Goal: Task Accomplishment & Management: Use online tool/utility

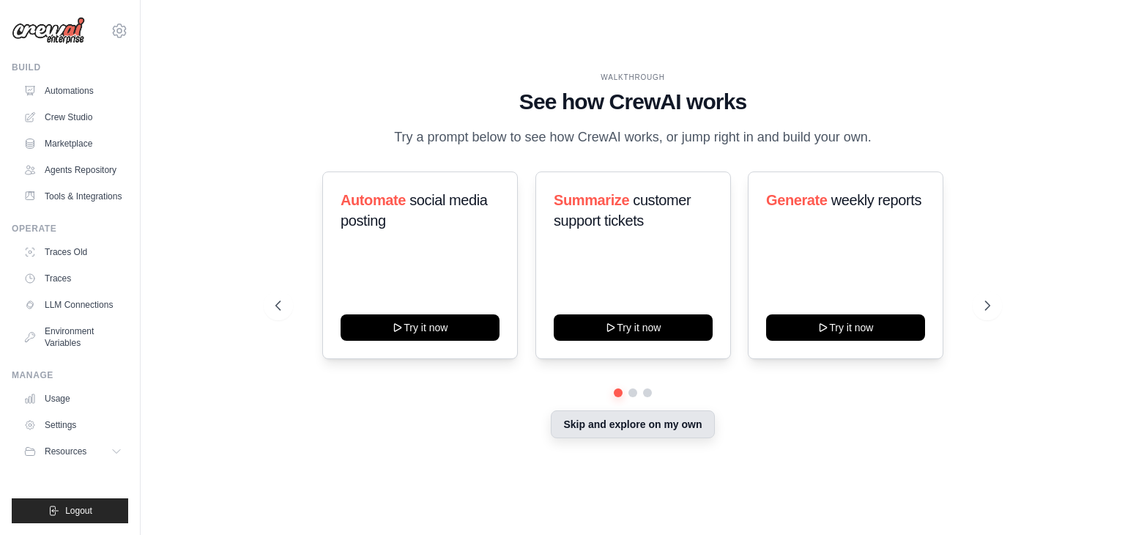
click at [643, 431] on button "Skip and explore on my own" at bounding box center [632, 424] width 163 height 28
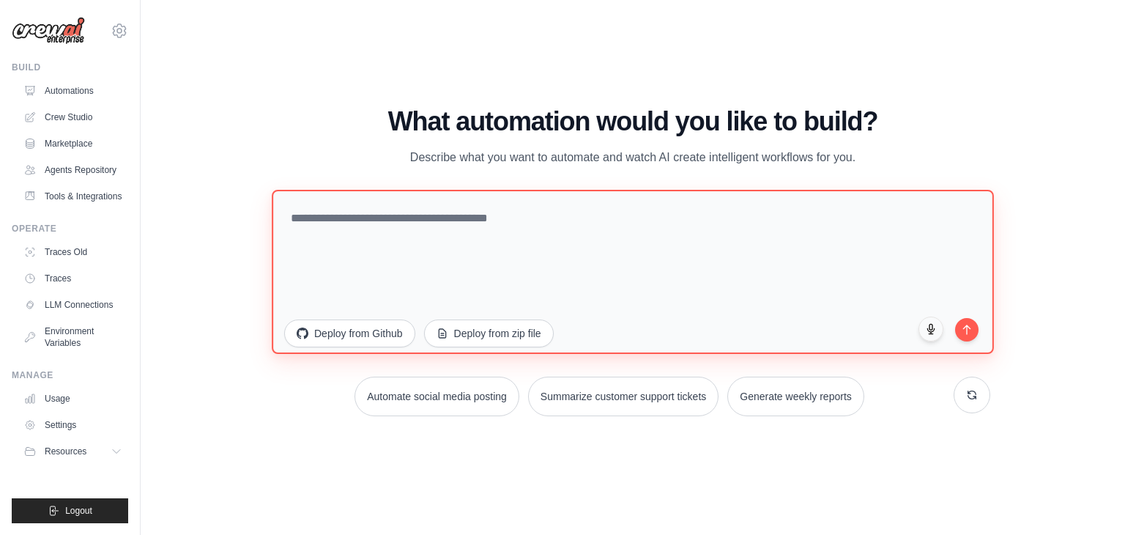
click at [376, 241] on textarea at bounding box center [633, 272] width 722 height 164
type textarea "****"
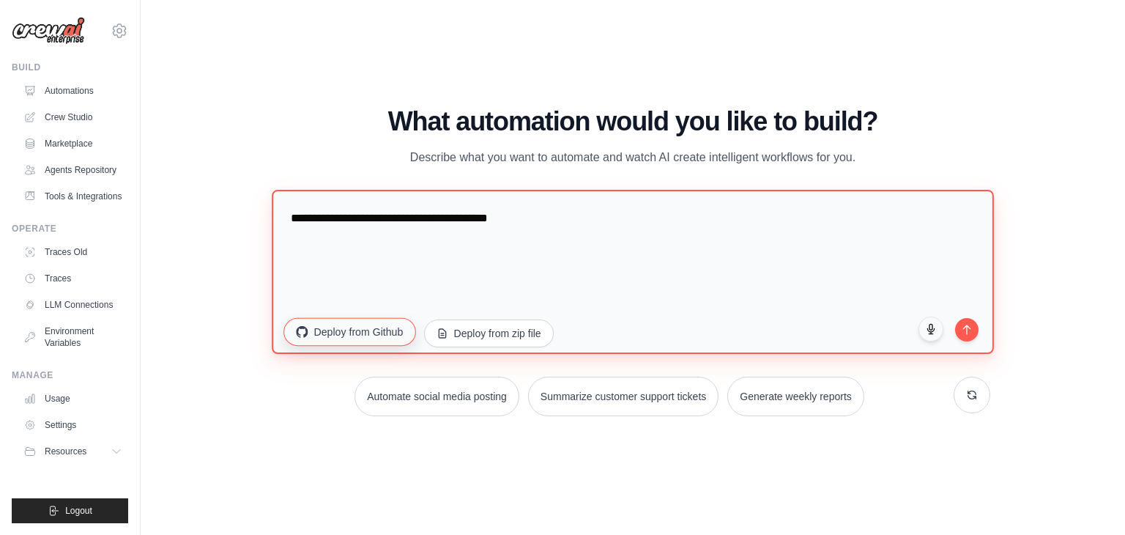
type textarea "**********"
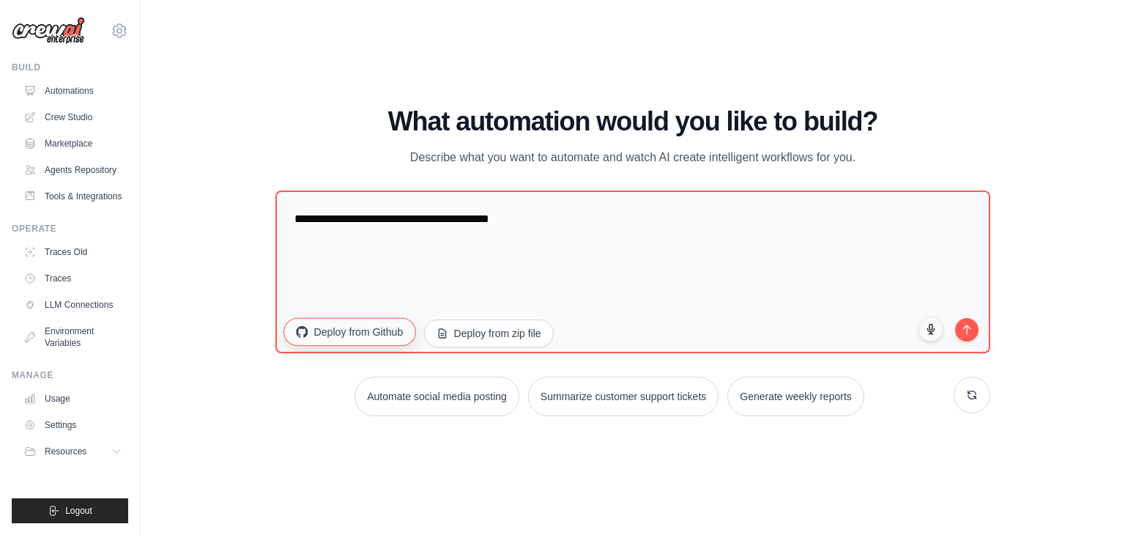
click at [354, 332] on button "Deploy from Github" at bounding box center [349, 332] width 132 height 28
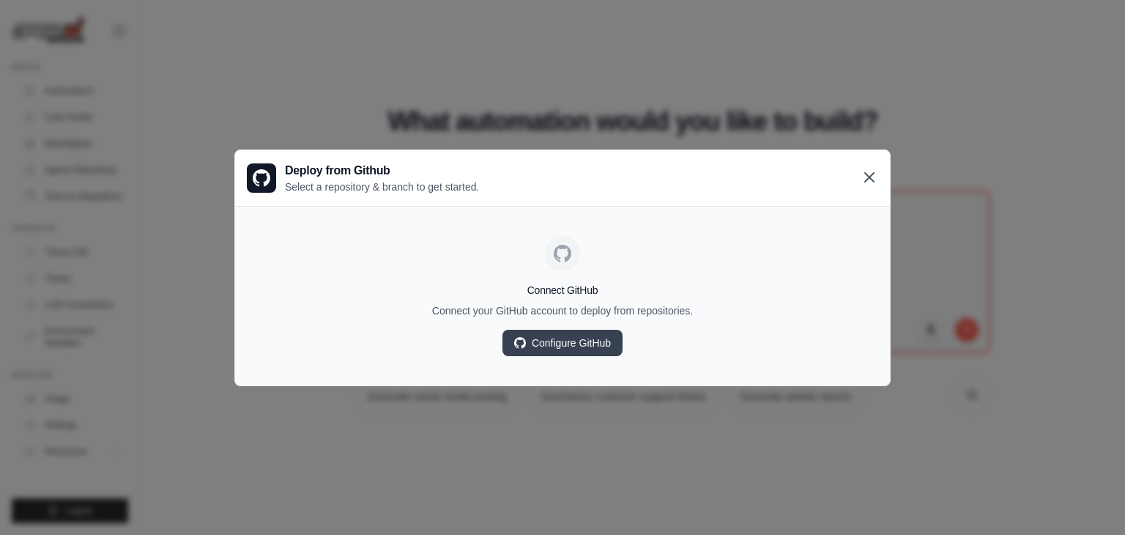
click at [875, 174] on icon at bounding box center [870, 177] width 18 height 18
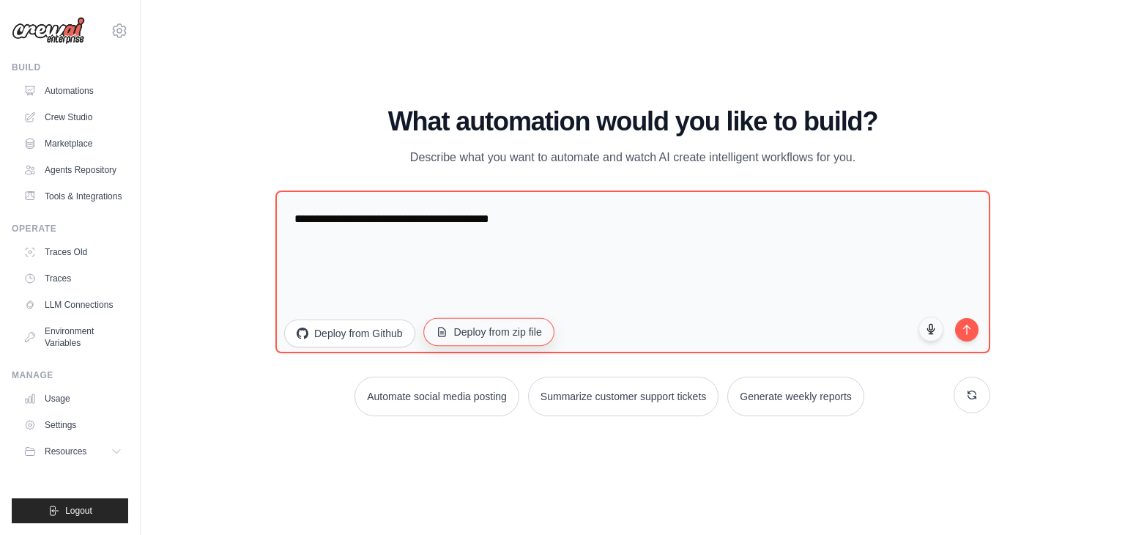
click at [498, 339] on button "Deploy from zip file" at bounding box center [488, 332] width 131 height 28
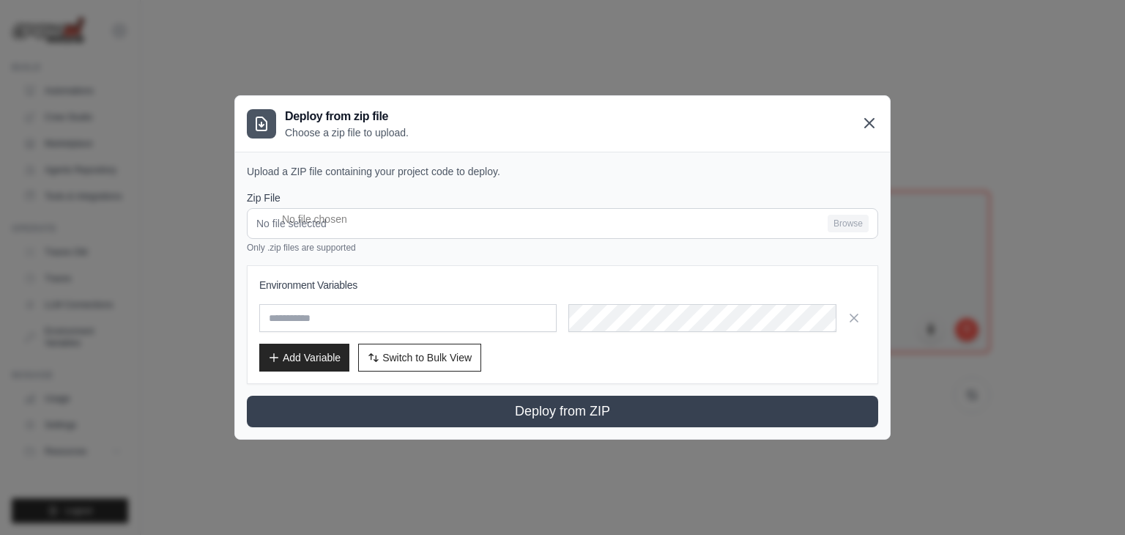
click at [875, 122] on icon at bounding box center [870, 123] width 18 height 18
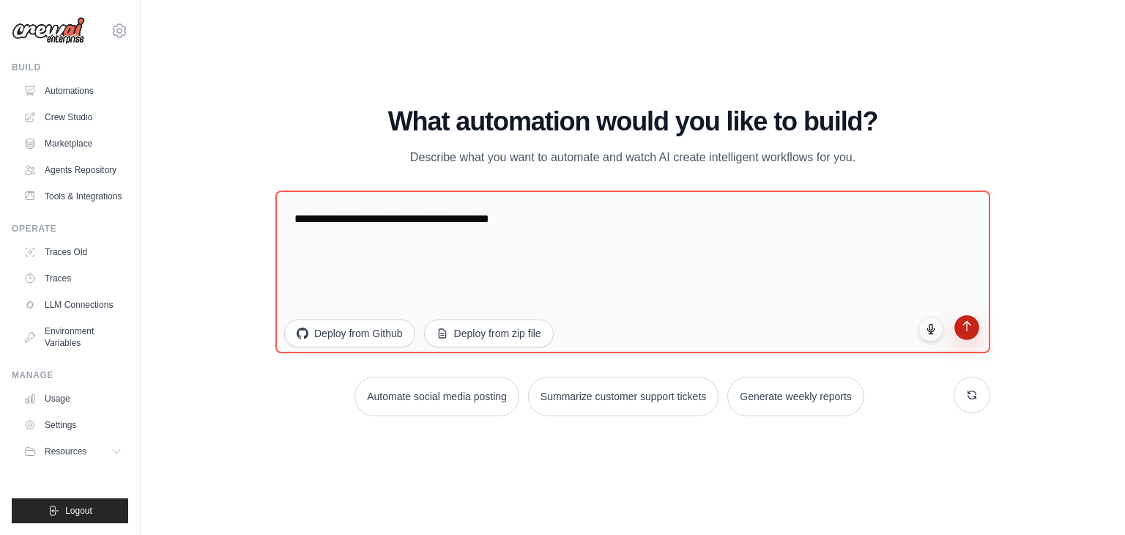
click at [976, 333] on button "submit" at bounding box center [966, 327] width 25 height 25
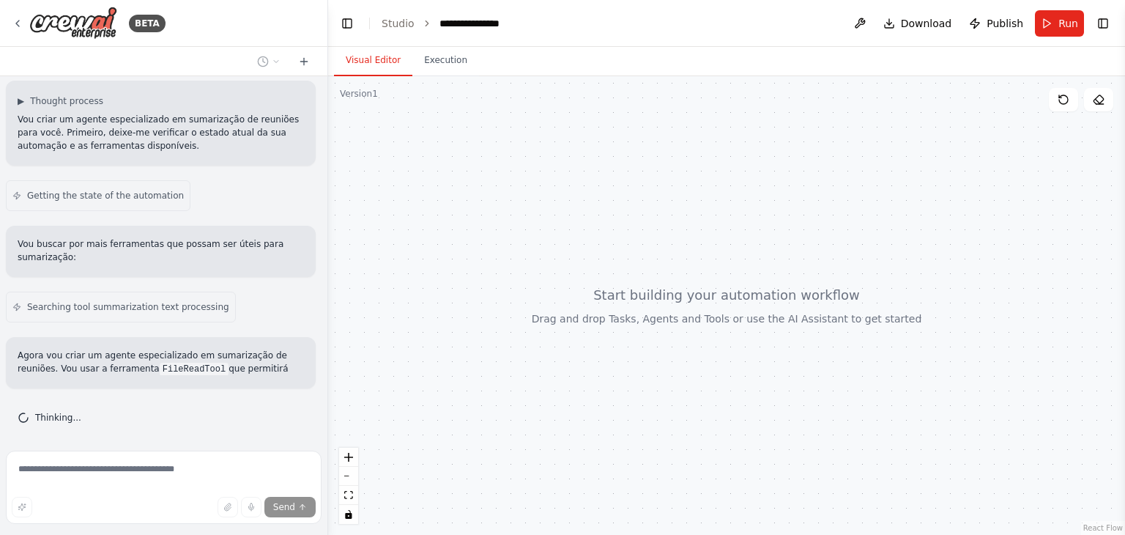
scroll to position [327, 0]
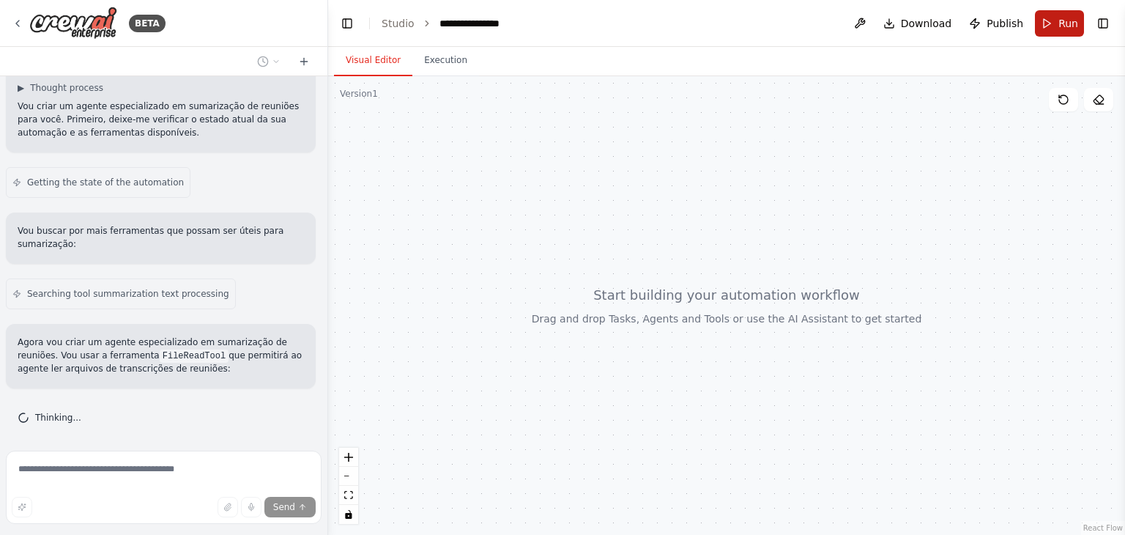
click at [1055, 26] on button "Run" at bounding box center [1059, 23] width 49 height 26
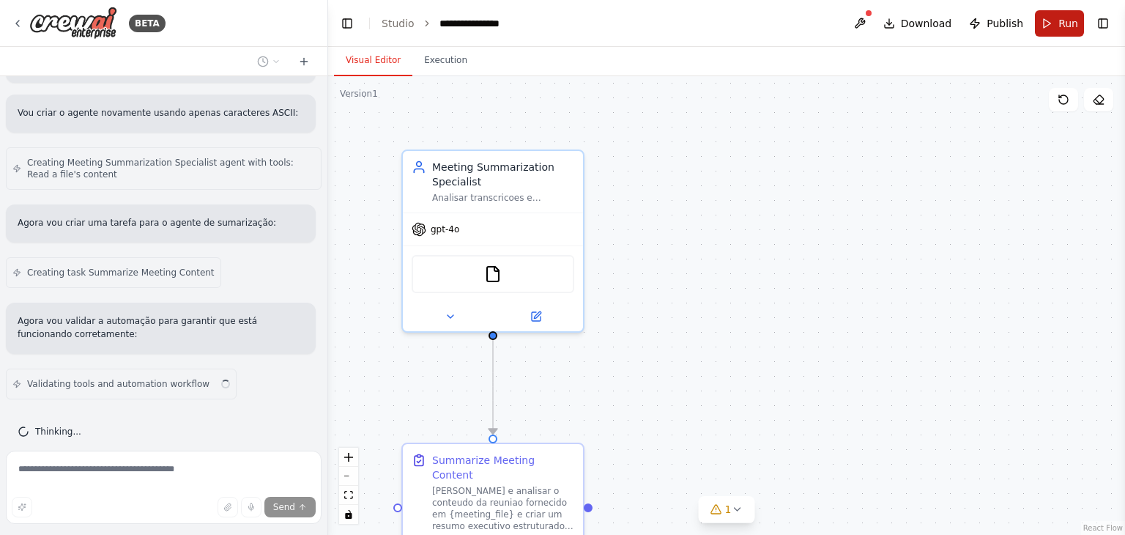
scroll to position [645, 0]
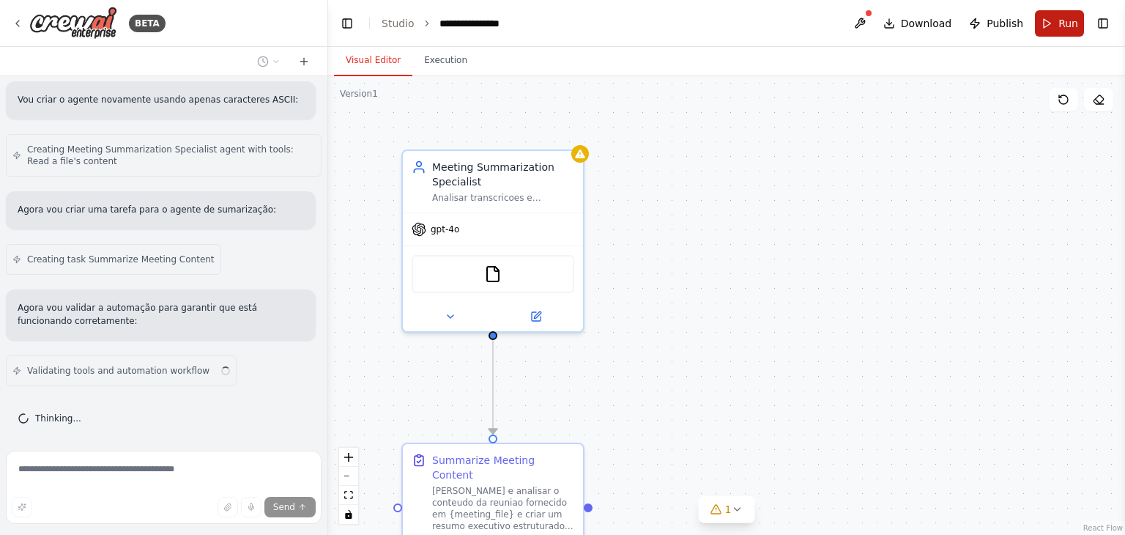
click at [1049, 20] on button "Run" at bounding box center [1059, 23] width 49 height 26
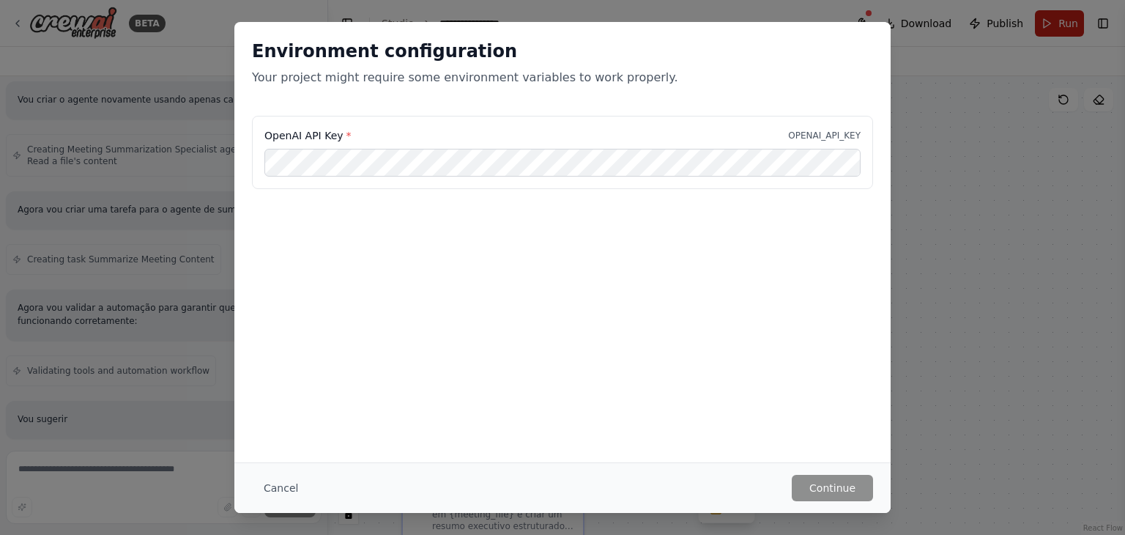
scroll to position [743, 0]
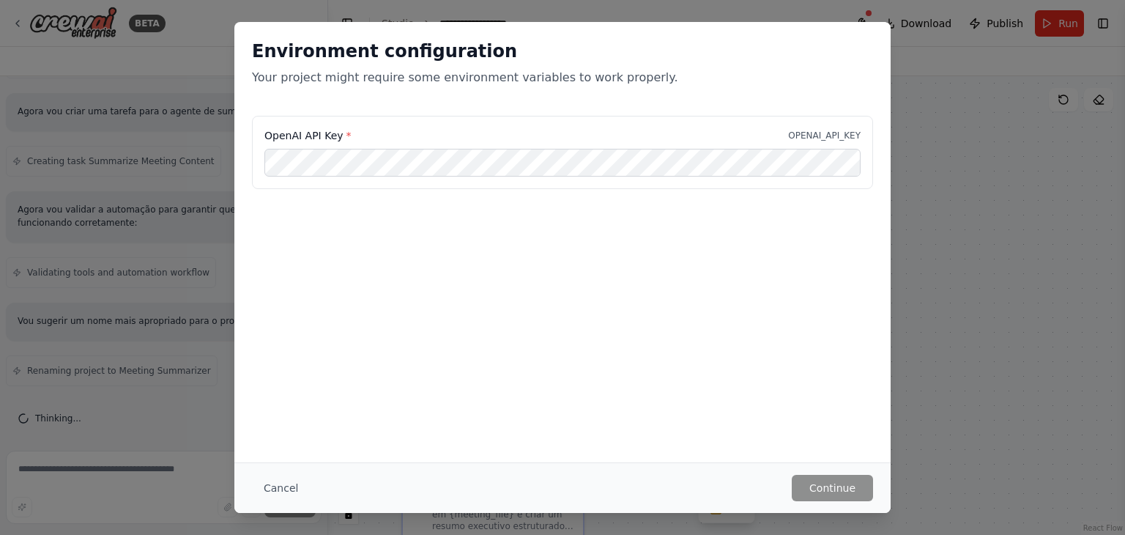
click at [964, 360] on div "Environment configuration Your project might require some environment variables…" at bounding box center [562, 267] width 1125 height 535
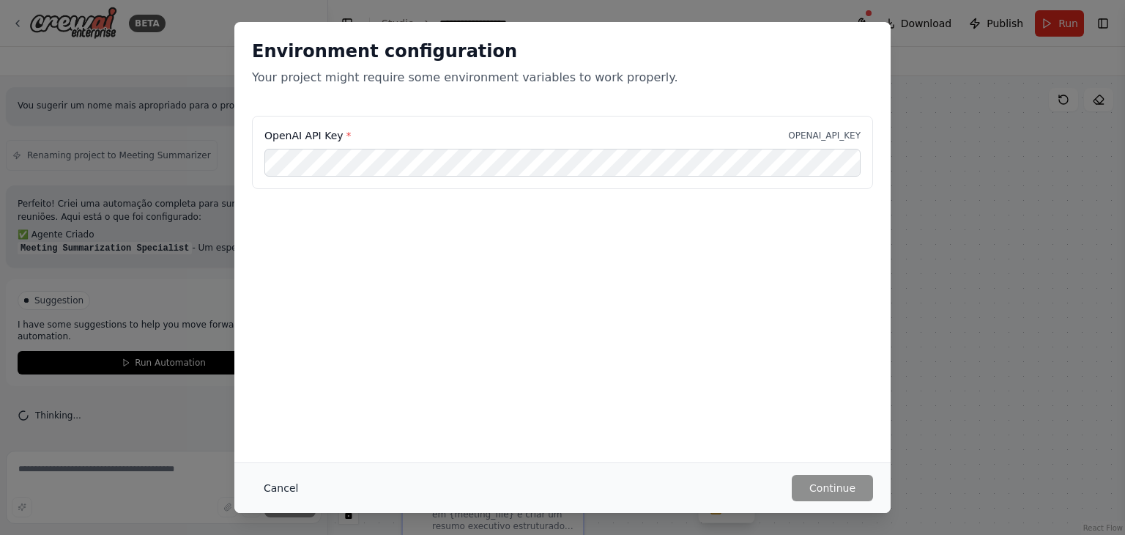
click at [273, 491] on button "Cancel" at bounding box center [281, 488] width 58 height 26
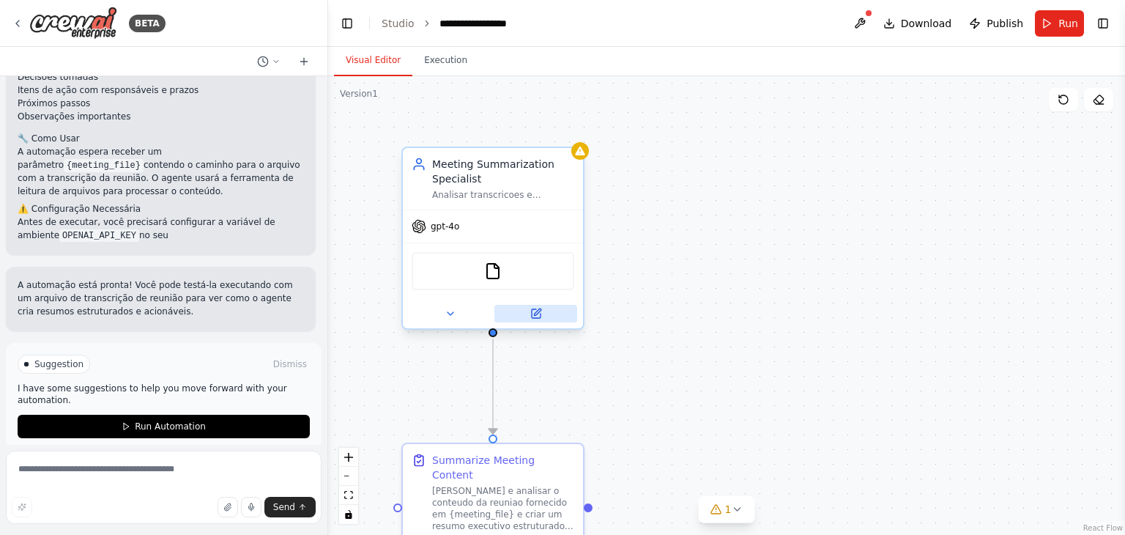
click at [536, 310] on icon at bounding box center [537, 311] width 7 height 7
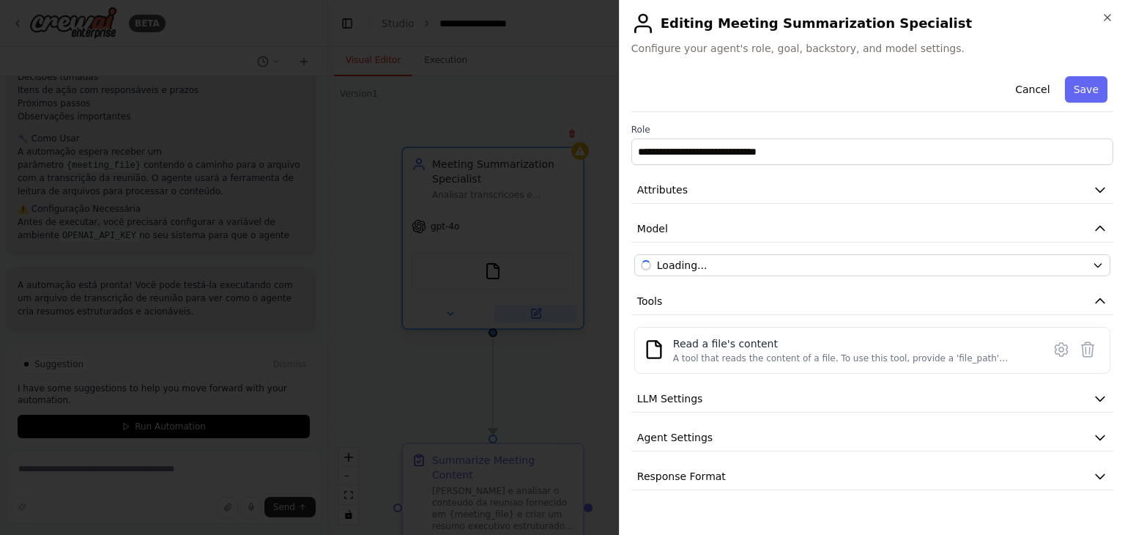
scroll to position [1270, 0]
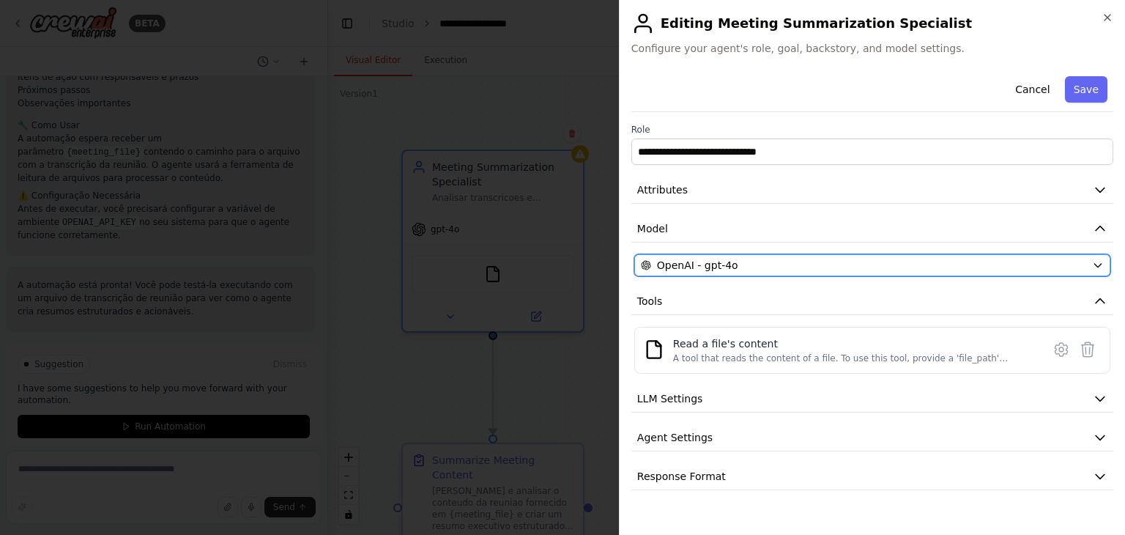
click at [721, 268] on span "OpenAI - gpt-4o" at bounding box center [697, 265] width 81 height 15
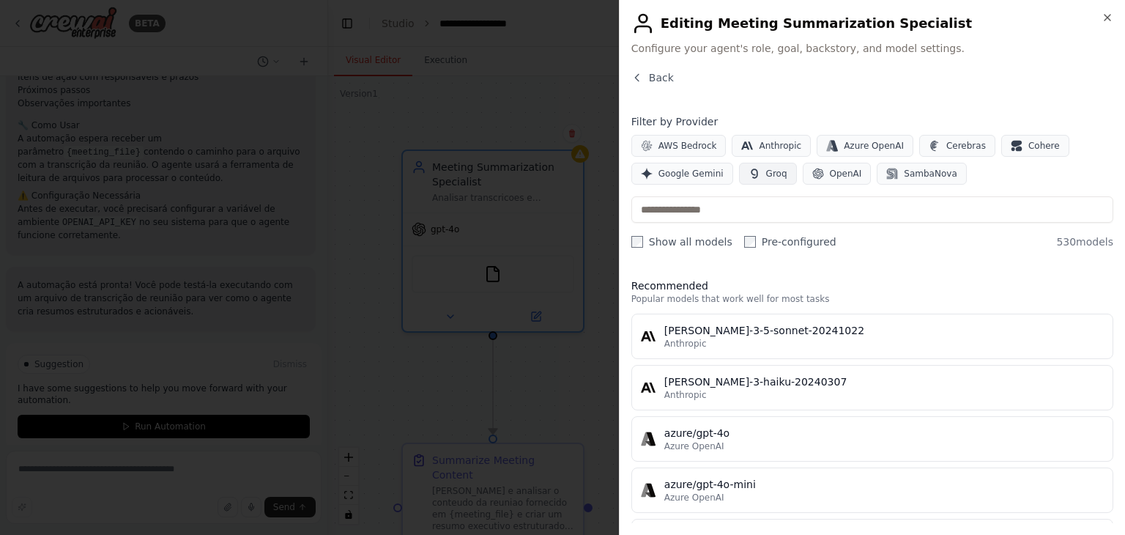
click at [766, 177] on span "Groq" at bounding box center [776, 174] width 21 height 12
click at [1109, 14] on icon "button" at bounding box center [1108, 18] width 12 height 12
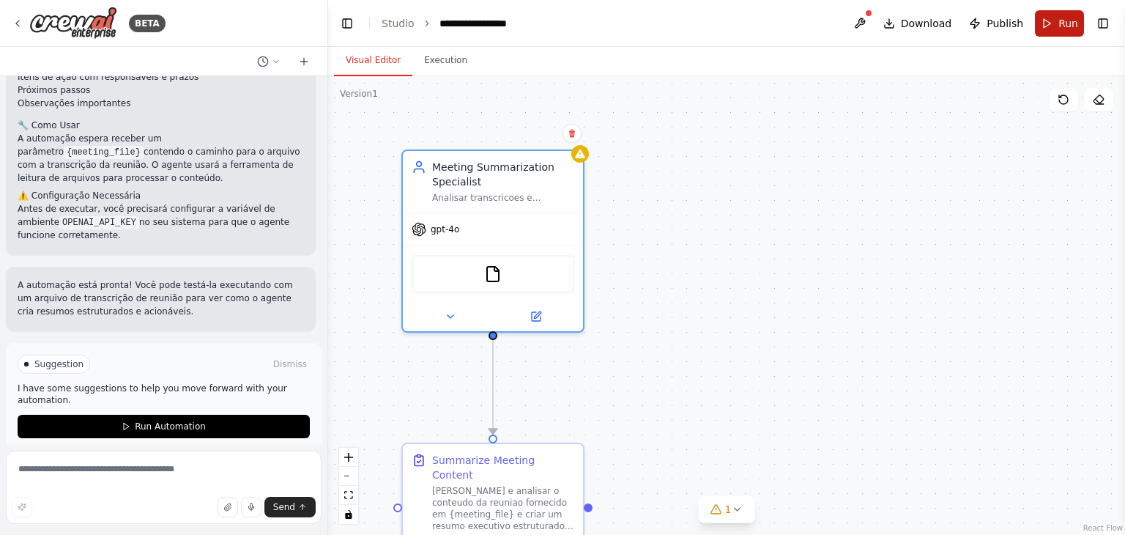
click at [1066, 18] on span "Run" at bounding box center [1068, 23] width 20 height 15
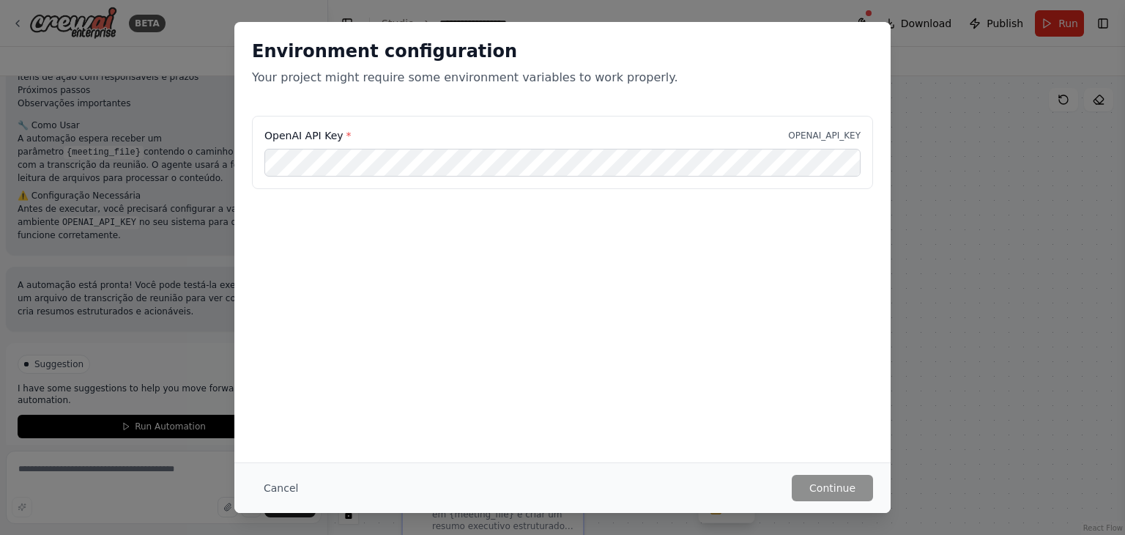
click at [894, 264] on div "Environment configuration Your project might require some environment variables…" at bounding box center [562, 267] width 1125 height 535
click at [267, 478] on button "Cancel" at bounding box center [281, 488] width 58 height 26
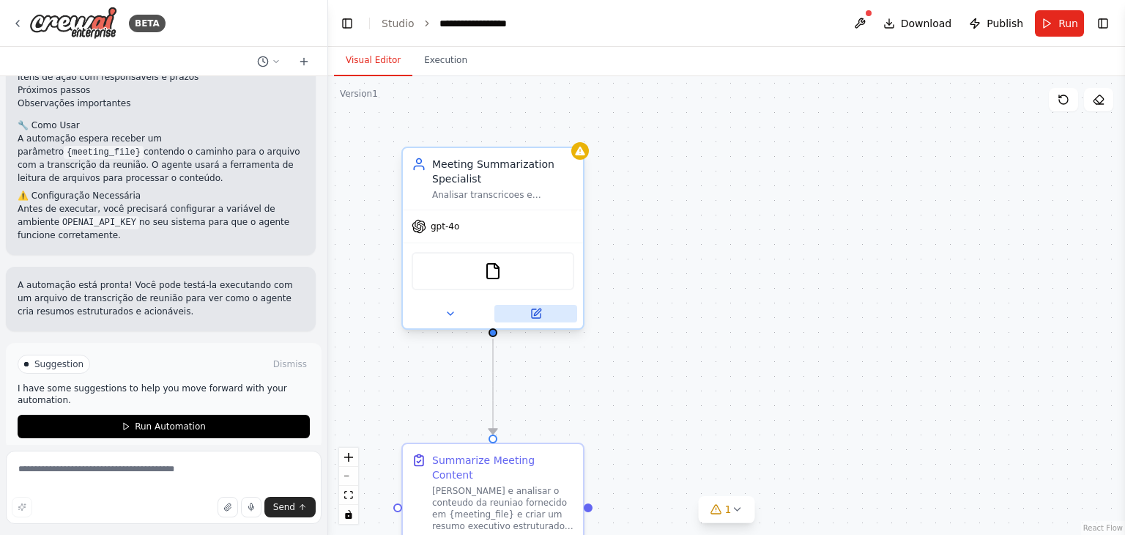
click at [539, 314] on icon at bounding box center [536, 313] width 9 height 9
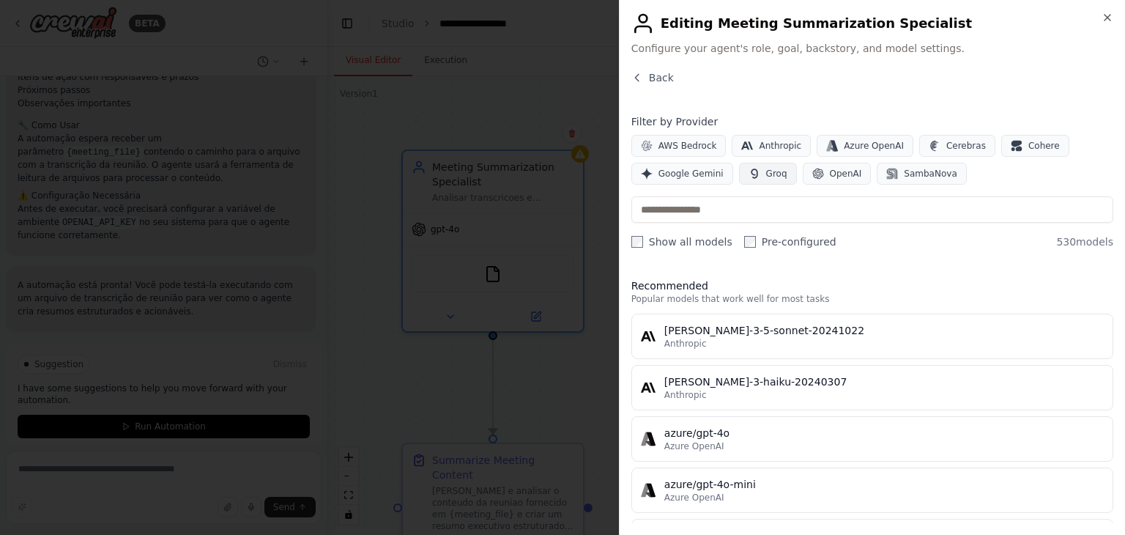
click at [749, 168] on icon "button" at bounding box center [755, 174] width 12 height 12
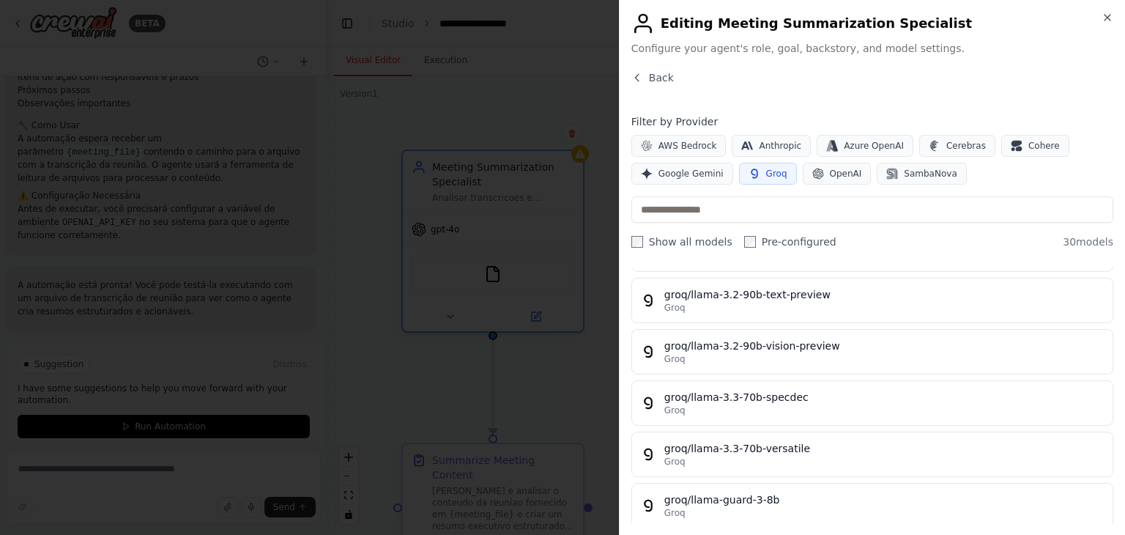
scroll to position [632, 0]
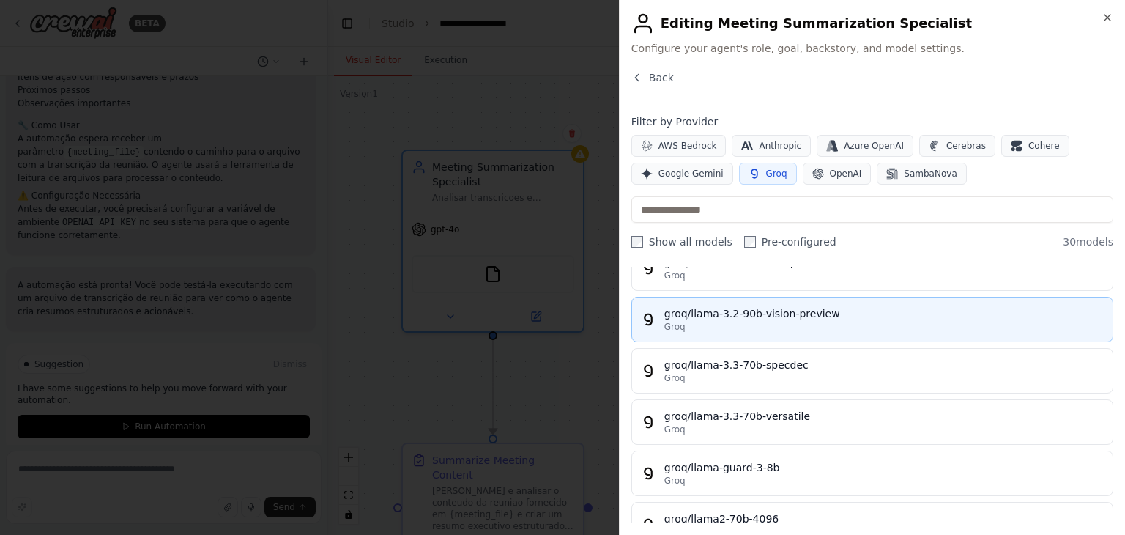
click at [881, 313] on div "groq/llama-3.2-90b-vision-preview" at bounding box center [883, 313] width 439 height 15
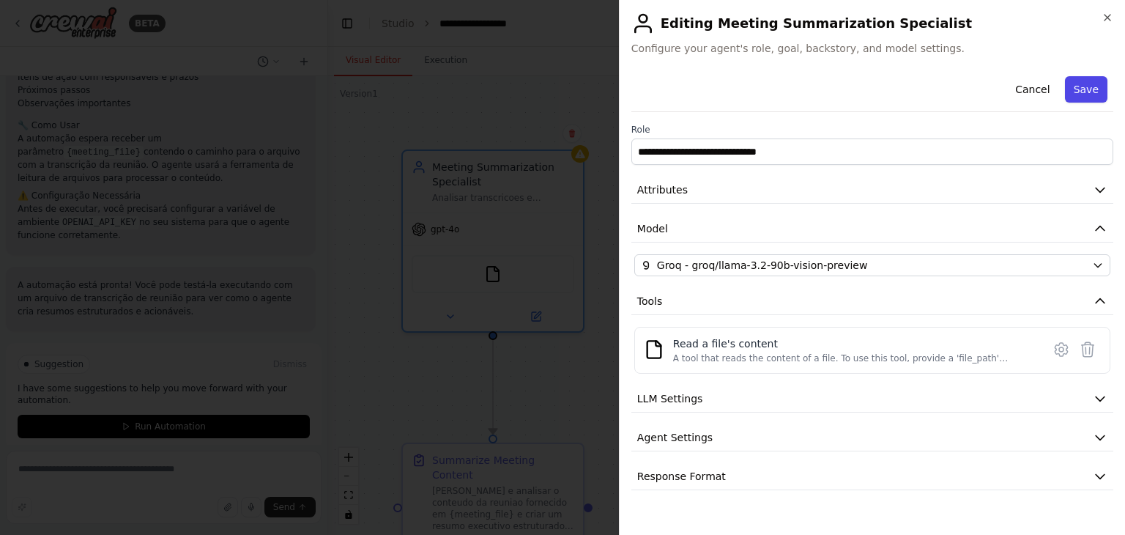
click at [1084, 92] on button "Save" at bounding box center [1086, 89] width 42 height 26
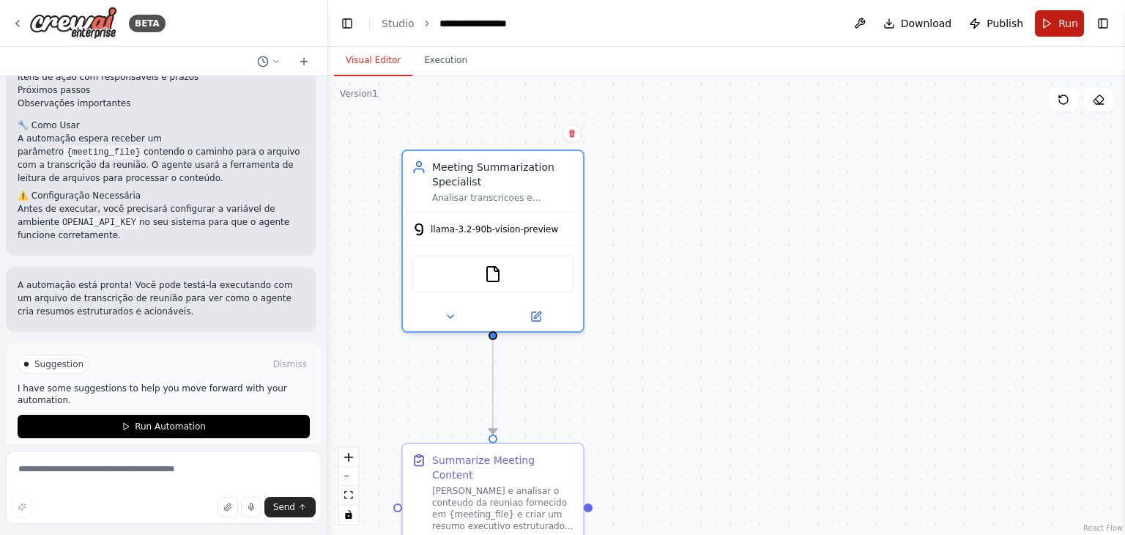
click at [1063, 26] on span "Run" at bounding box center [1068, 23] width 20 height 15
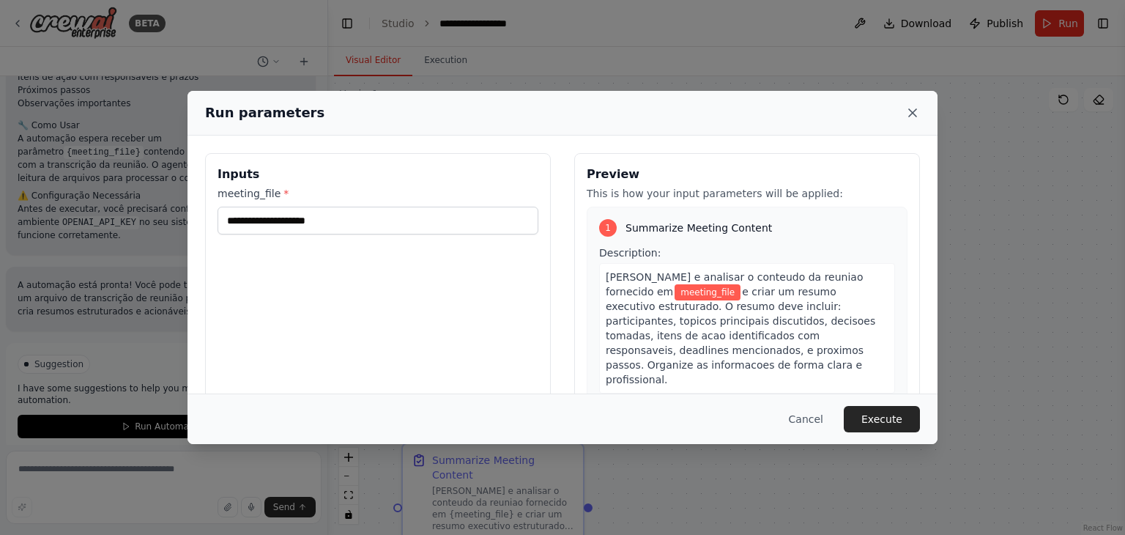
click at [907, 116] on icon at bounding box center [912, 112] width 15 height 15
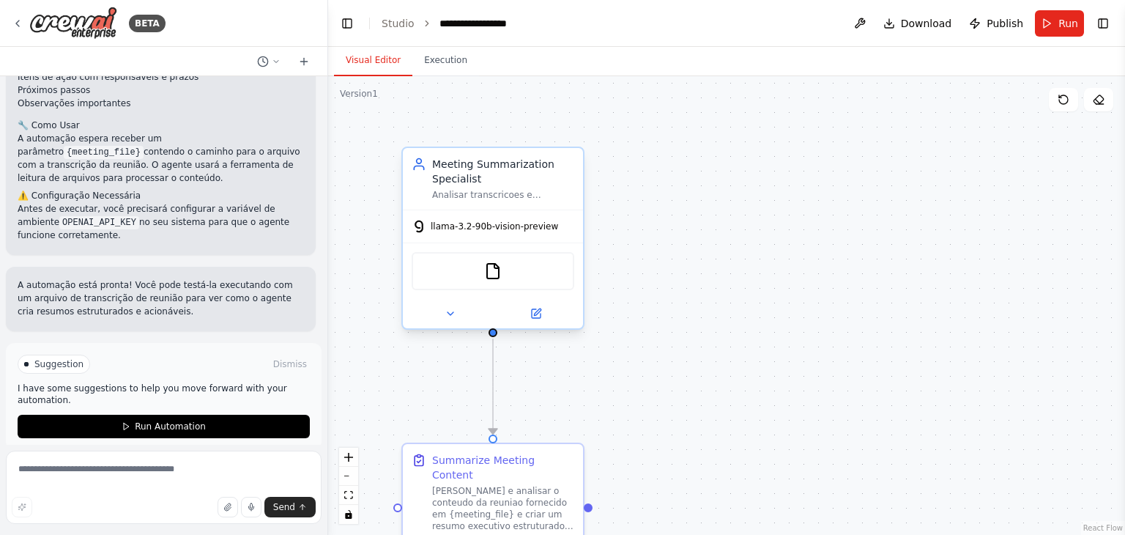
click at [524, 230] on span "llama-3.2-90b-vision-preview" at bounding box center [494, 226] width 127 height 12
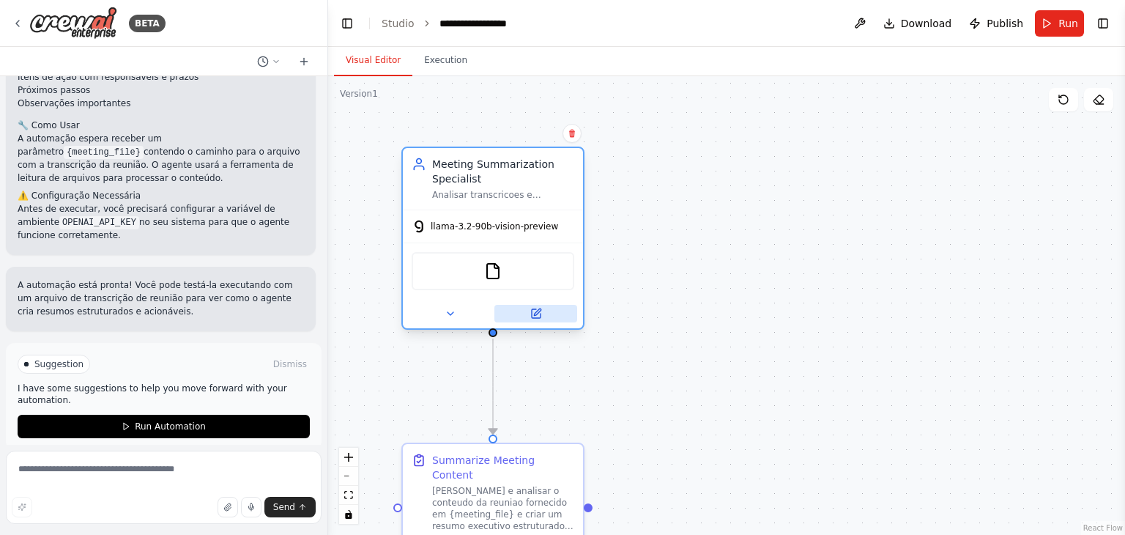
click at [529, 314] on button at bounding box center [535, 314] width 83 height 18
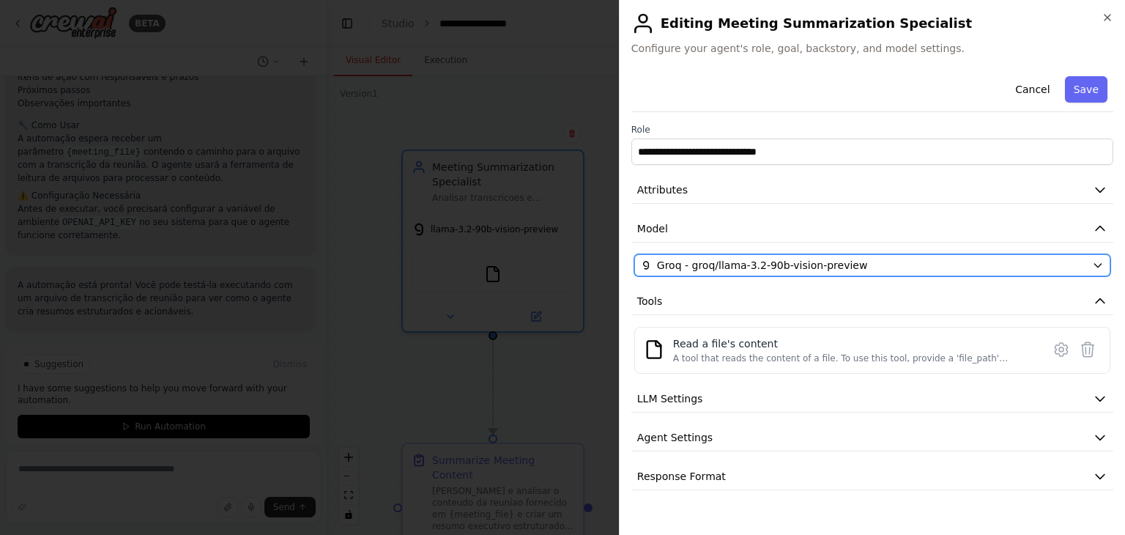
click at [734, 256] on button "Groq - groq/llama-3.2-90b-vision-preview" at bounding box center [872, 265] width 476 height 22
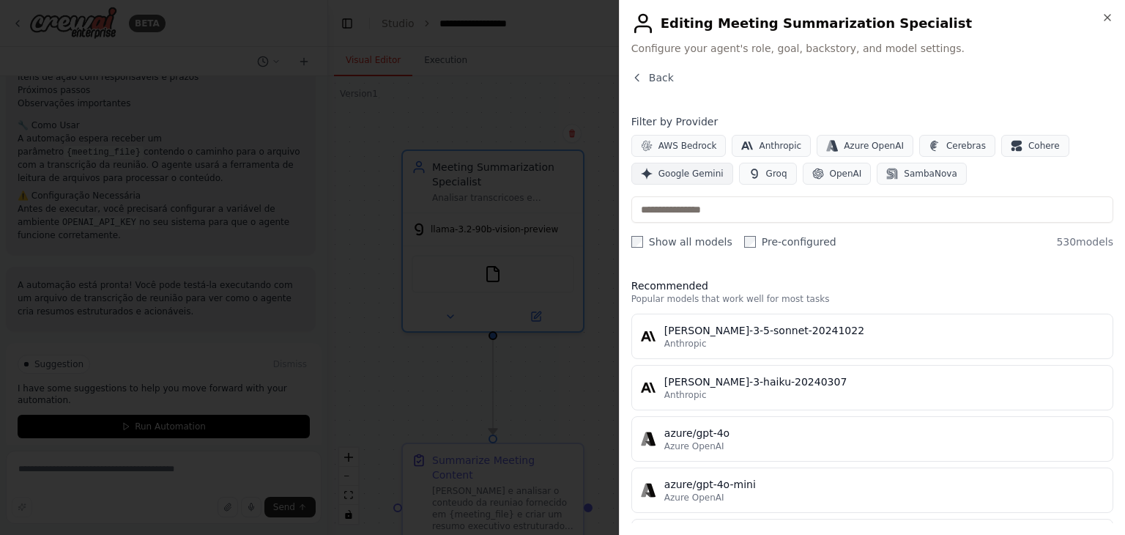
click at [691, 174] on span "Google Gemini" at bounding box center [690, 174] width 65 height 12
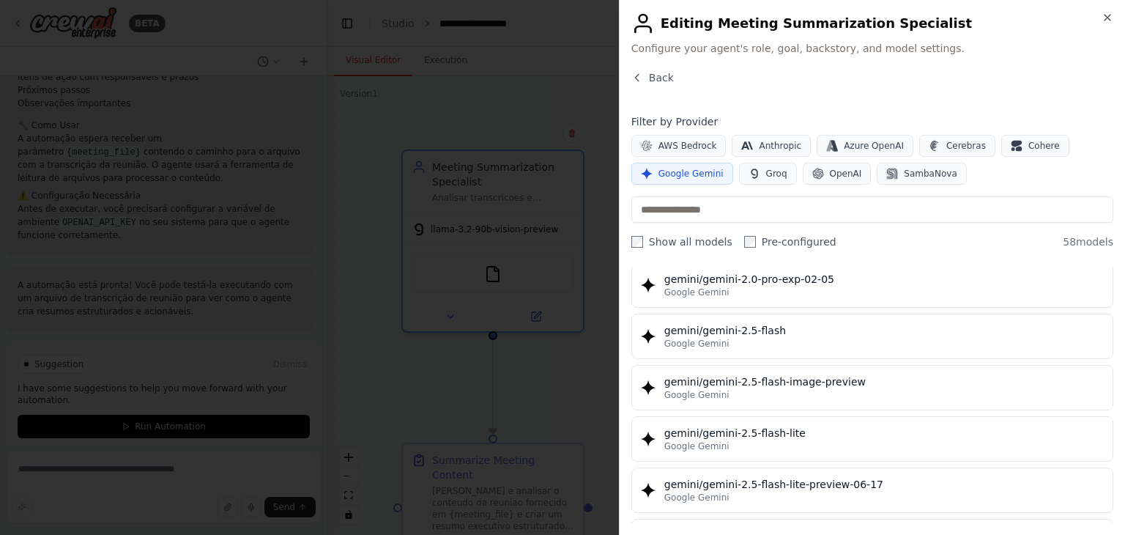
scroll to position [1214, 0]
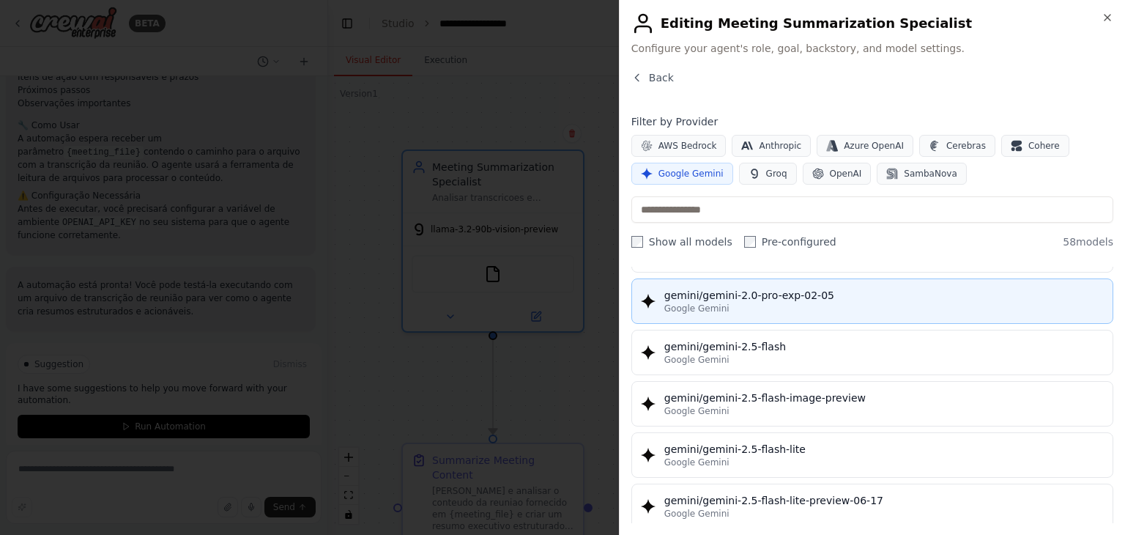
click at [795, 302] on div "Google Gemini" at bounding box center [883, 308] width 439 height 12
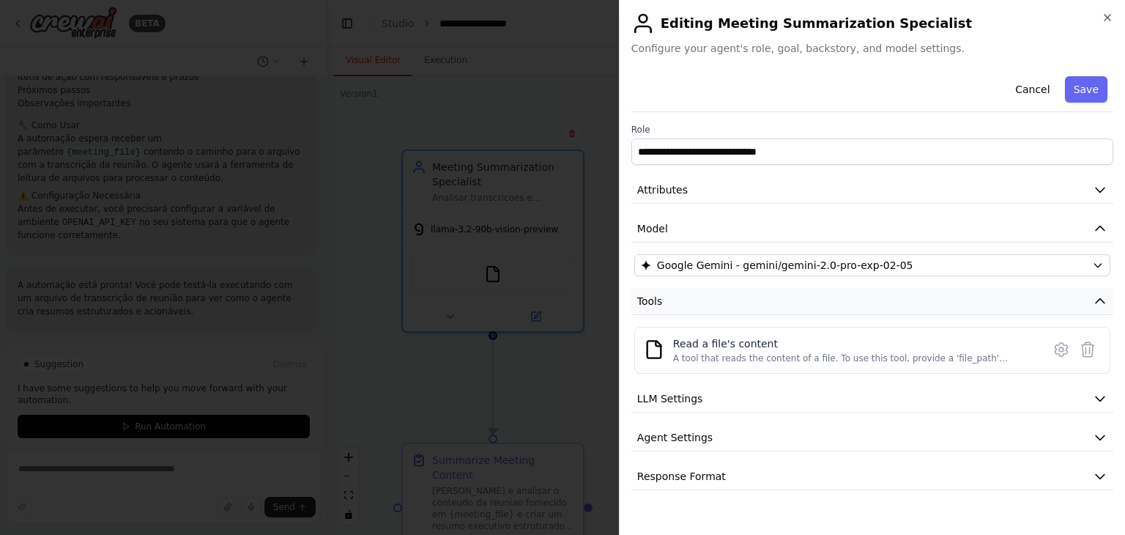
click at [908, 302] on button "Tools" at bounding box center [872, 301] width 482 height 27
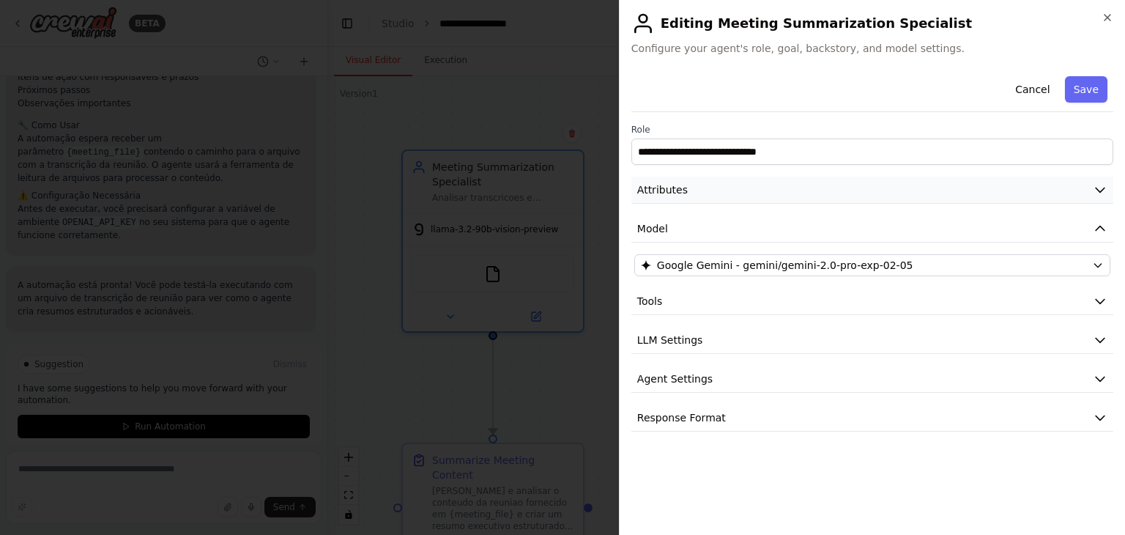
click at [898, 187] on button "Attributes" at bounding box center [872, 190] width 482 height 27
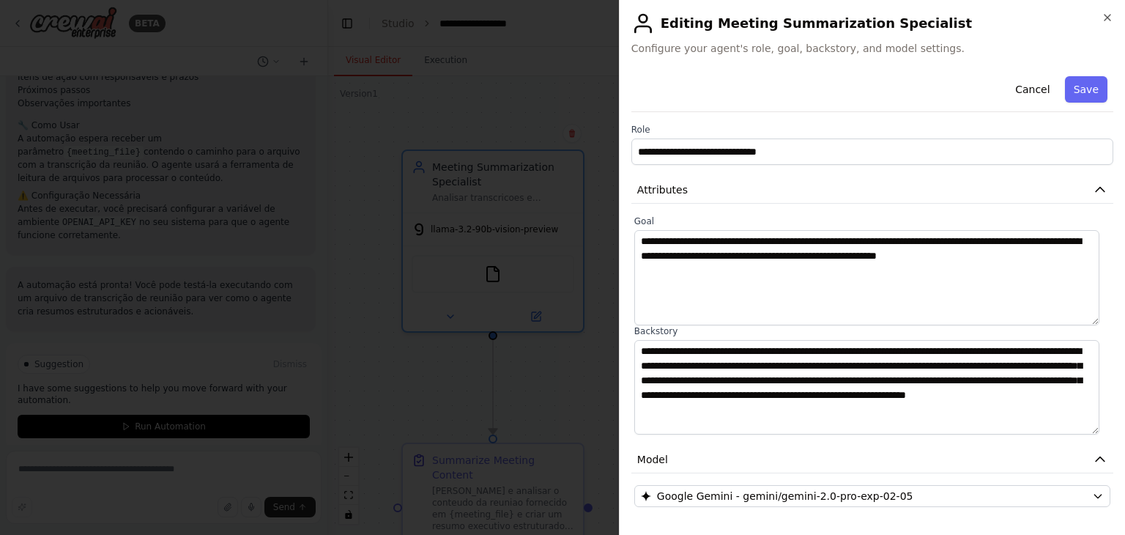
scroll to position [149, 0]
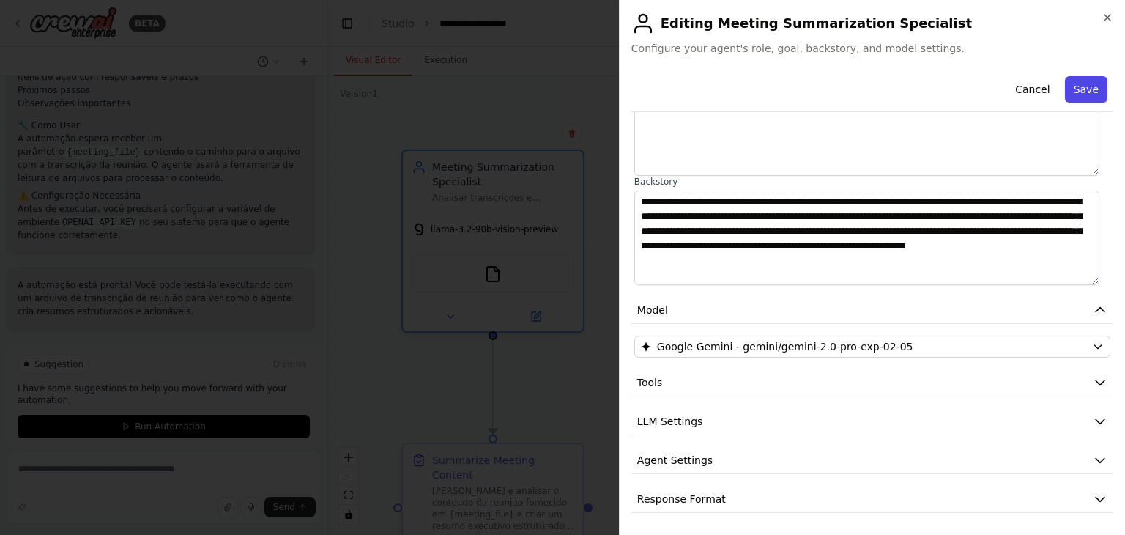
click at [1086, 80] on button "Save" at bounding box center [1086, 89] width 42 height 26
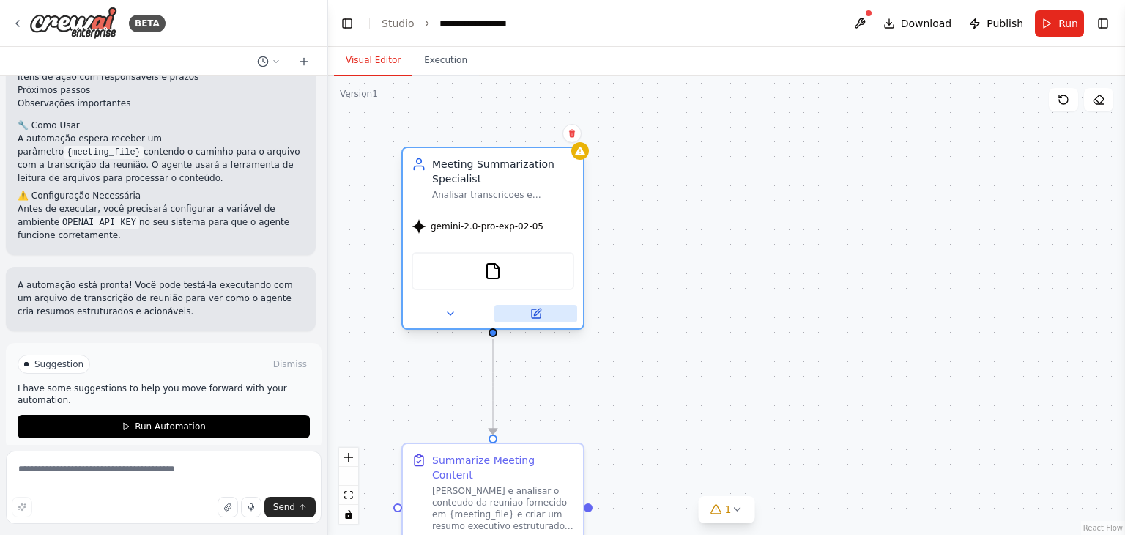
click at [538, 319] on button at bounding box center [535, 314] width 83 height 18
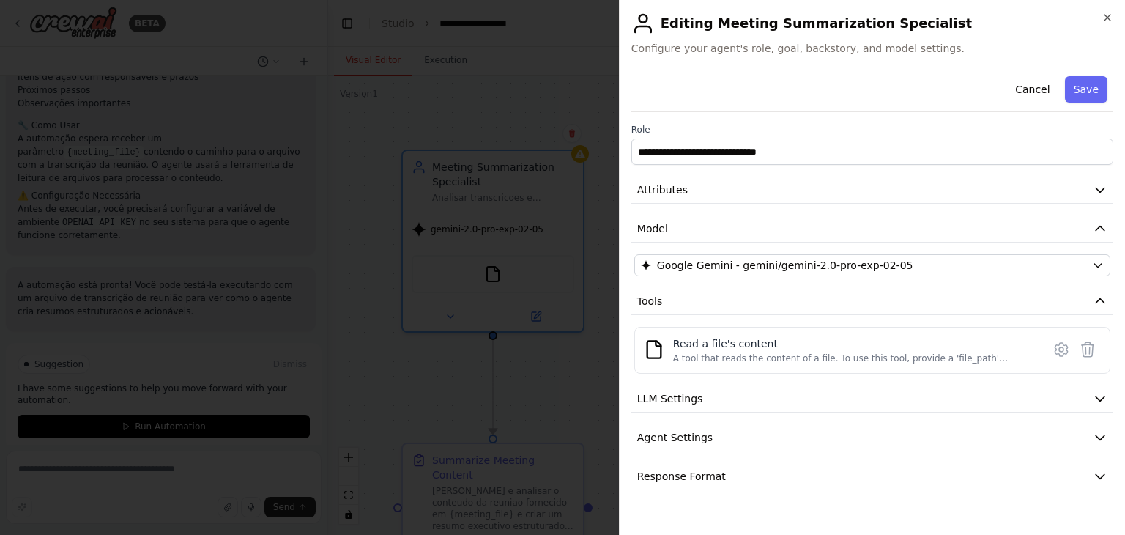
click at [1101, 23] on h2 "Editing Meeting Summarization Specialist" at bounding box center [872, 23] width 482 height 23
click at [1107, 18] on icon "button" at bounding box center [1107, 18] width 6 height 6
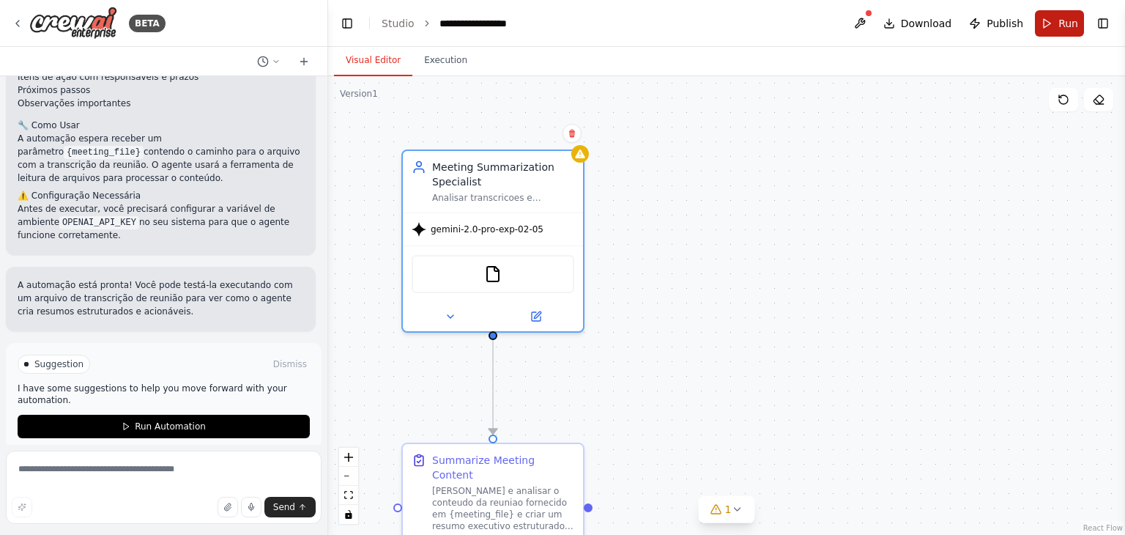
click at [1069, 26] on span "Run" at bounding box center [1068, 23] width 20 height 15
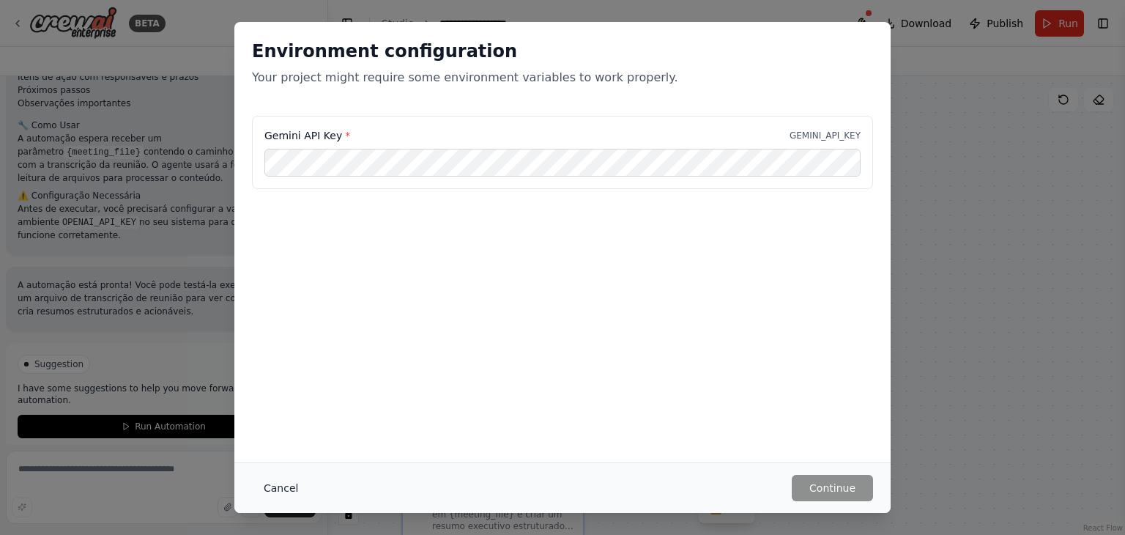
click at [282, 479] on button "Cancel" at bounding box center [281, 488] width 58 height 26
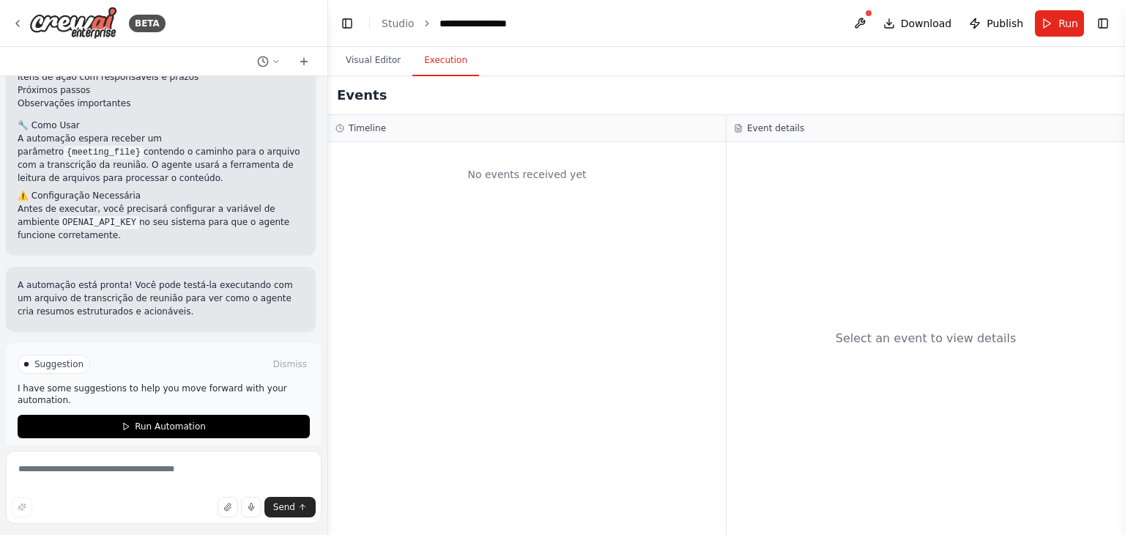
click at [444, 60] on button "Execution" at bounding box center [445, 60] width 67 height 31
click at [868, 24] on button at bounding box center [859, 23] width 23 height 26
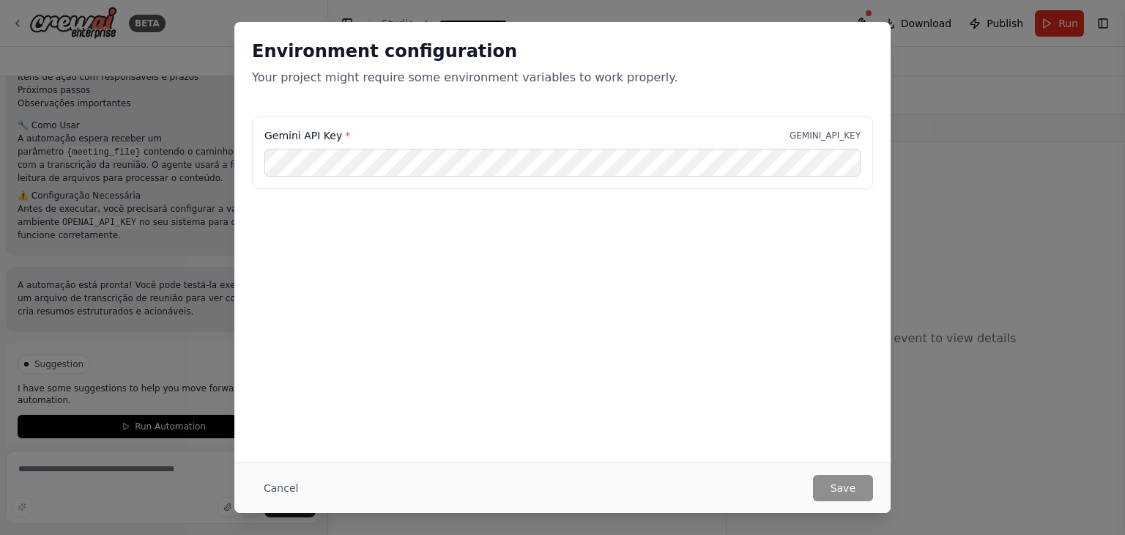
click at [914, 127] on div "Environment configuration Your project might require some environment variables…" at bounding box center [562, 267] width 1125 height 535
click at [254, 497] on button "Cancel" at bounding box center [281, 488] width 58 height 26
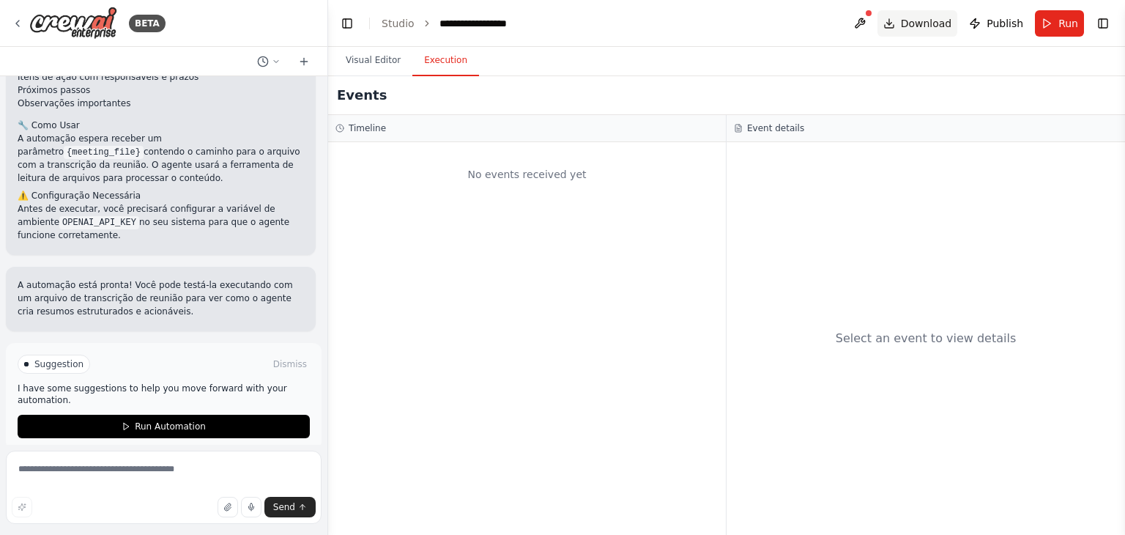
click at [895, 29] on button "Download" at bounding box center [917, 23] width 81 height 26
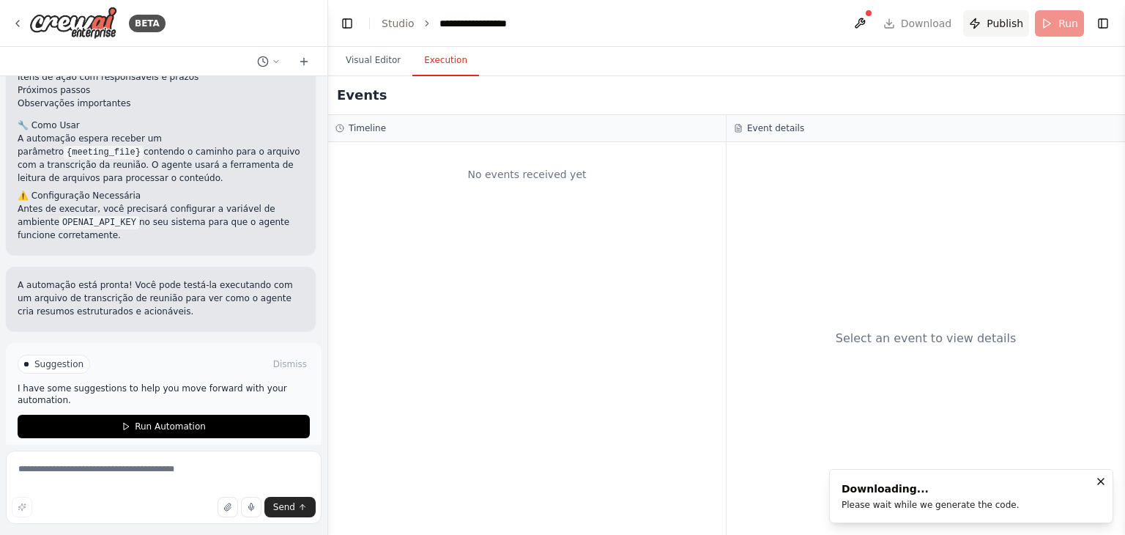
click at [996, 28] on span "Publish" at bounding box center [1005, 23] width 37 height 15
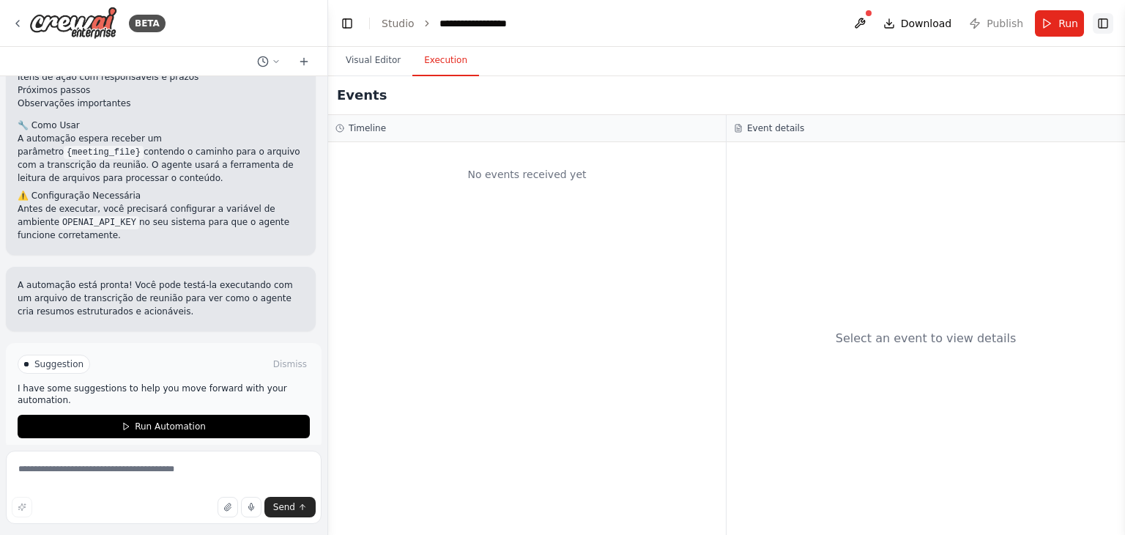
click at [1101, 23] on button "Toggle Right Sidebar" at bounding box center [1103, 23] width 21 height 21
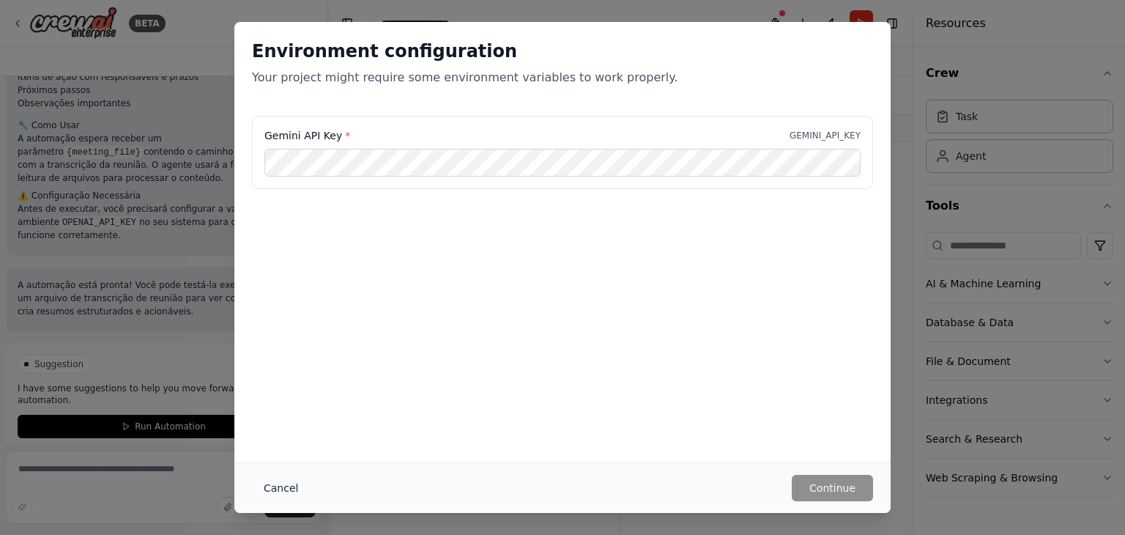
click at [278, 488] on button "Cancel" at bounding box center [281, 488] width 58 height 26
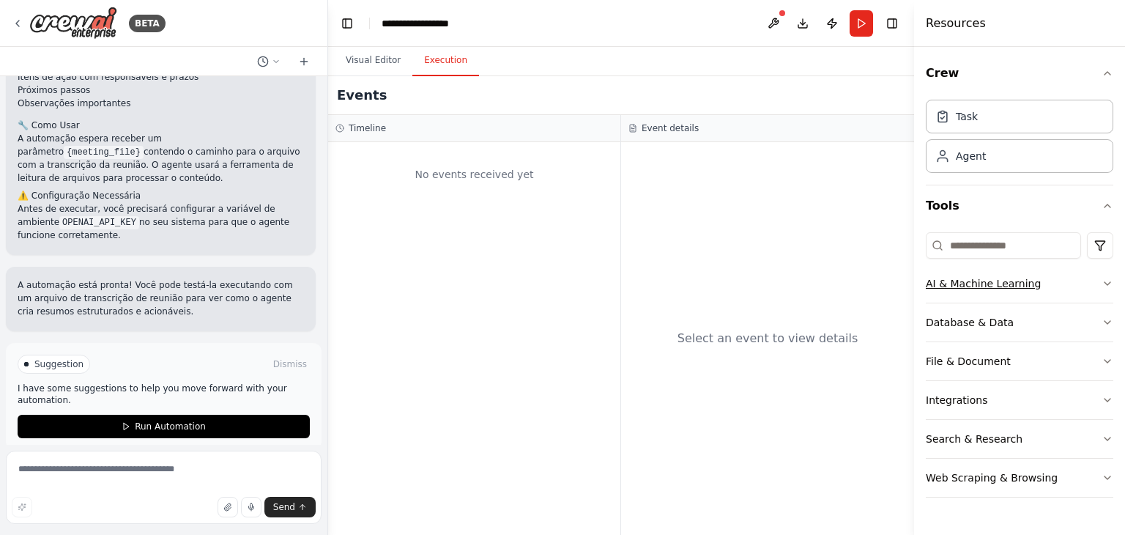
click at [1078, 273] on button "AI & Machine Learning" at bounding box center [1020, 283] width 188 height 38
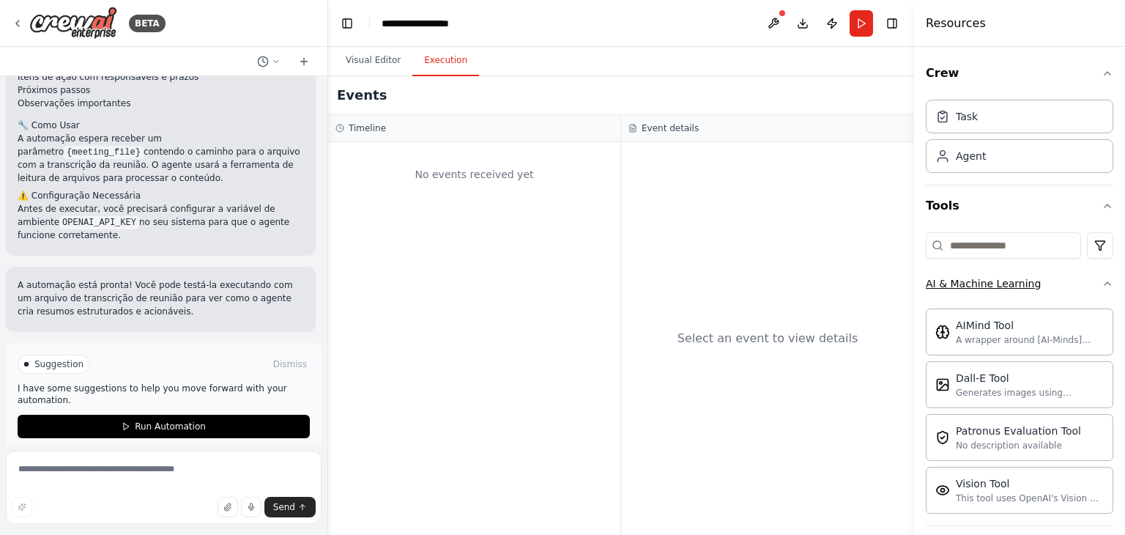
click at [1085, 274] on button "AI & Machine Learning" at bounding box center [1020, 283] width 188 height 38
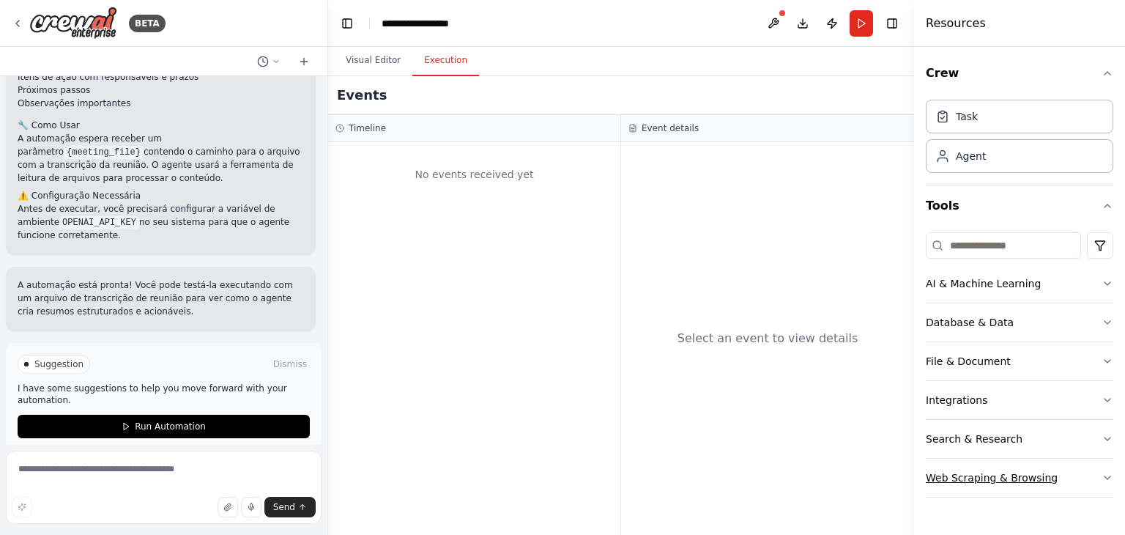
click at [1030, 475] on div "Web Scraping & Browsing" at bounding box center [992, 477] width 132 height 15
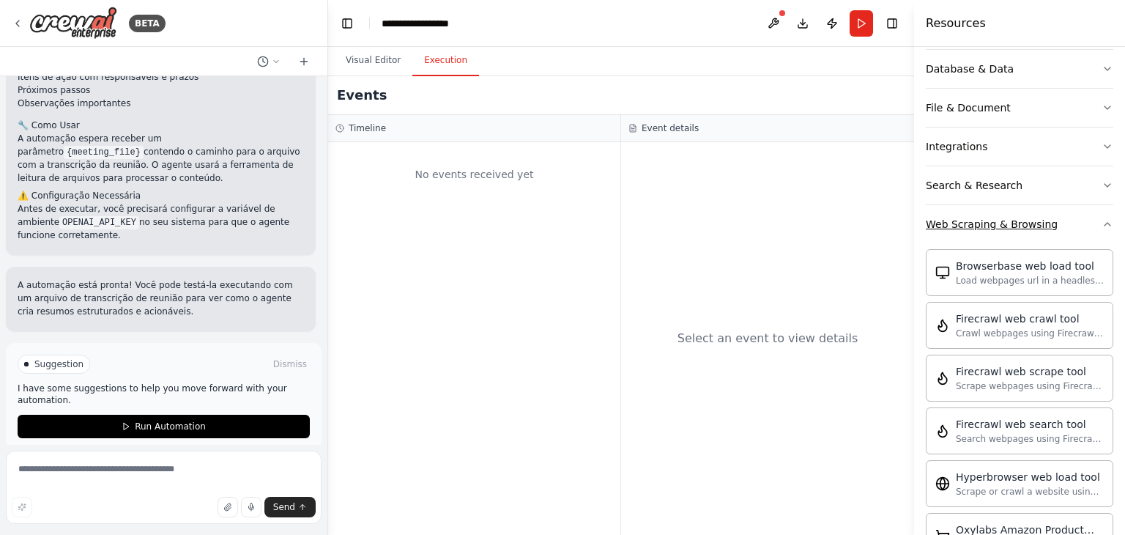
scroll to position [254, 0]
click at [1026, 225] on div "Web Scraping & Browsing" at bounding box center [992, 223] width 132 height 15
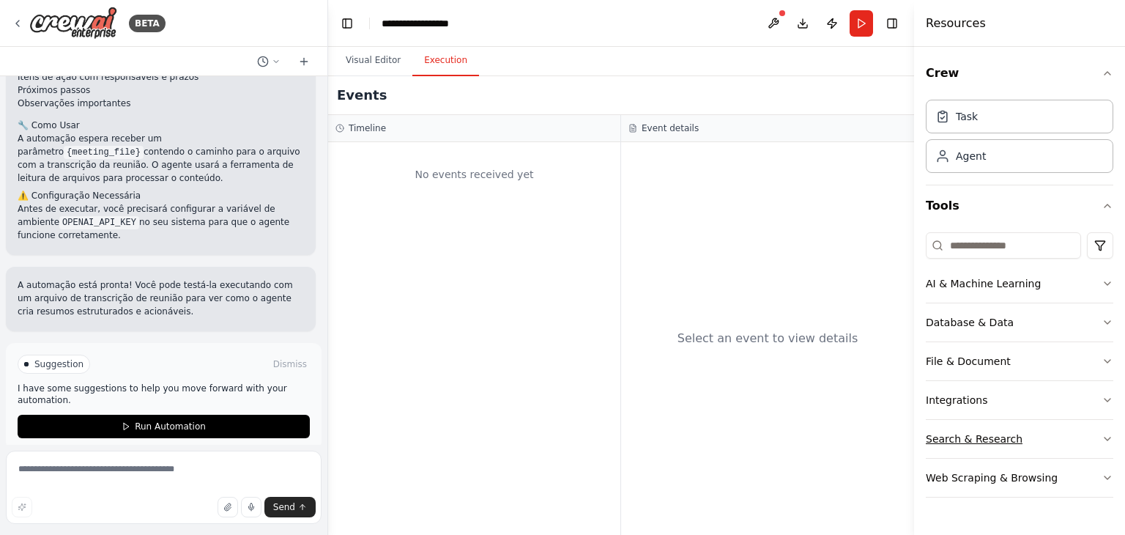
click at [994, 420] on button "Search & Research" at bounding box center [1020, 439] width 188 height 38
click at [993, 402] on button "Integrations" at bounding box center [1020, 400] width 188 height 38
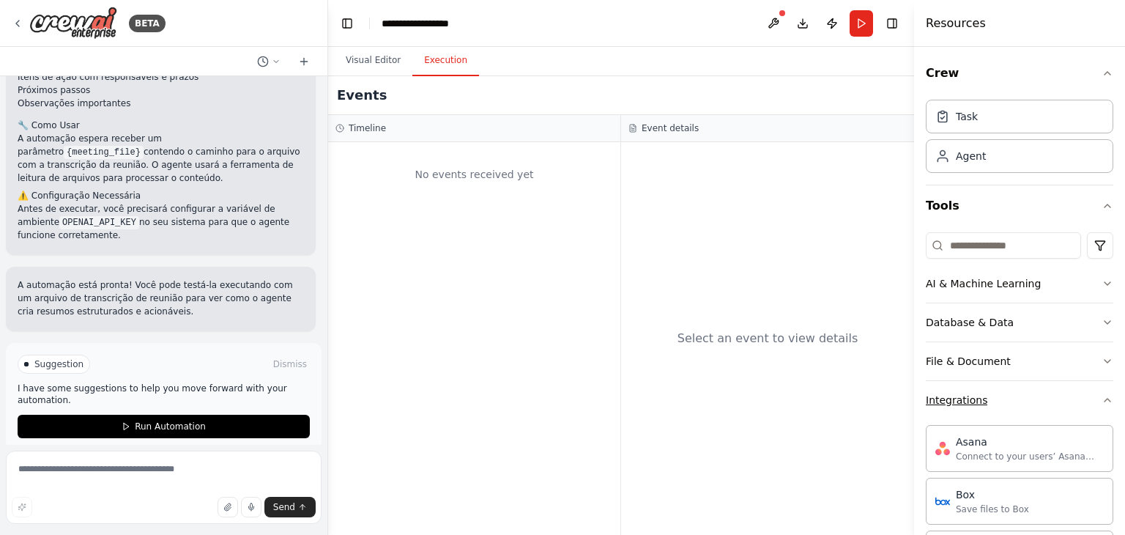
click at [979, 398] on div "Integrations" at bounding box center [957, 400] width 62 height 15
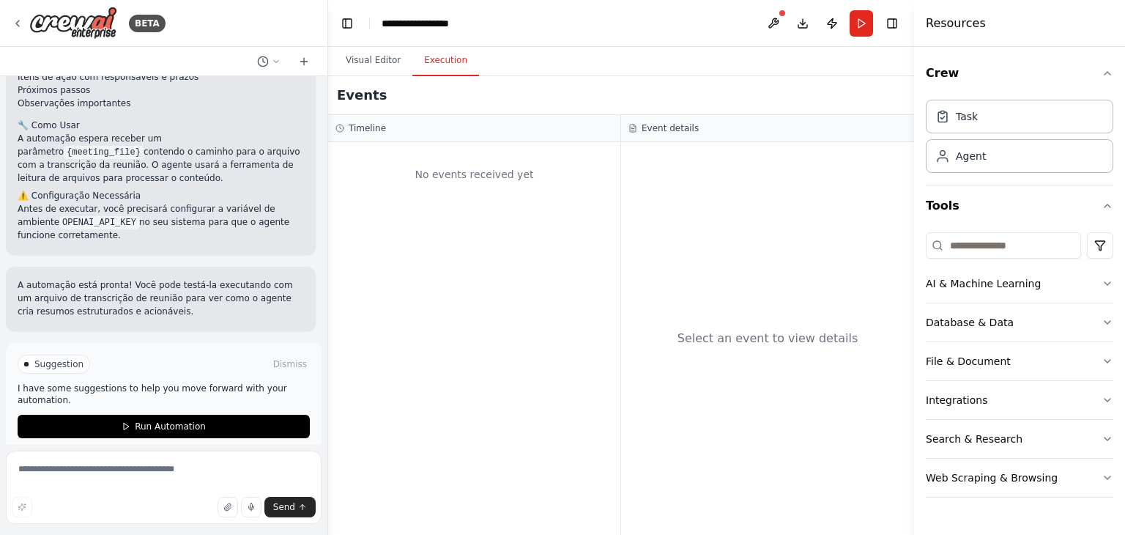
click at [876, 67] on div "Visual Editor Execution" at bounding box center [621, 61] width 586 height 29
click at [829, 17] on button "Publish" at bounding box center [831, 23] width 23 height 26
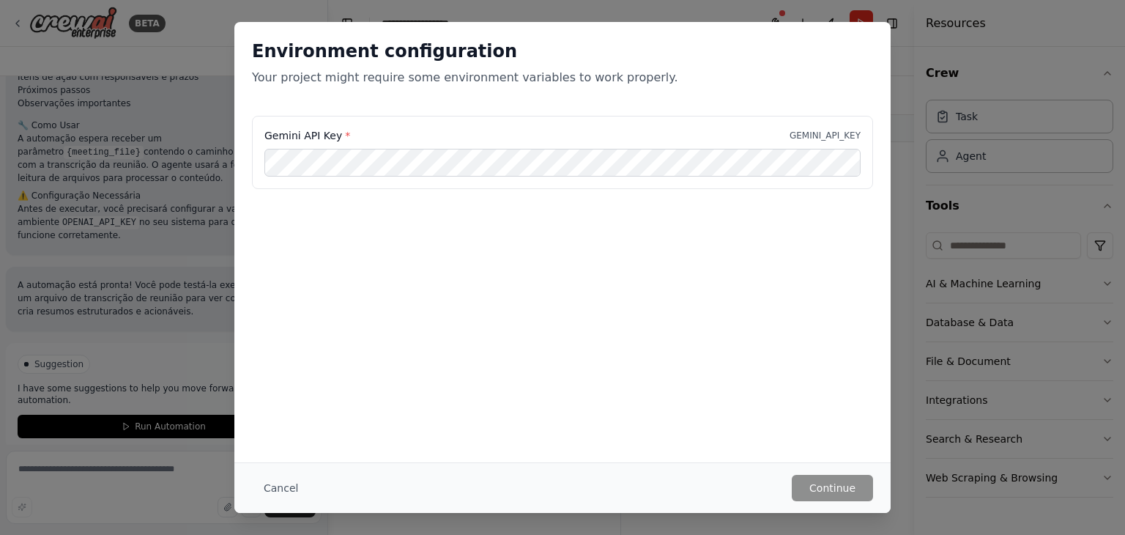
click at [825, 15] on div "Environment configuration Your project might require some environment variables…" at bounding box center [562, 267] width 1125 height 535
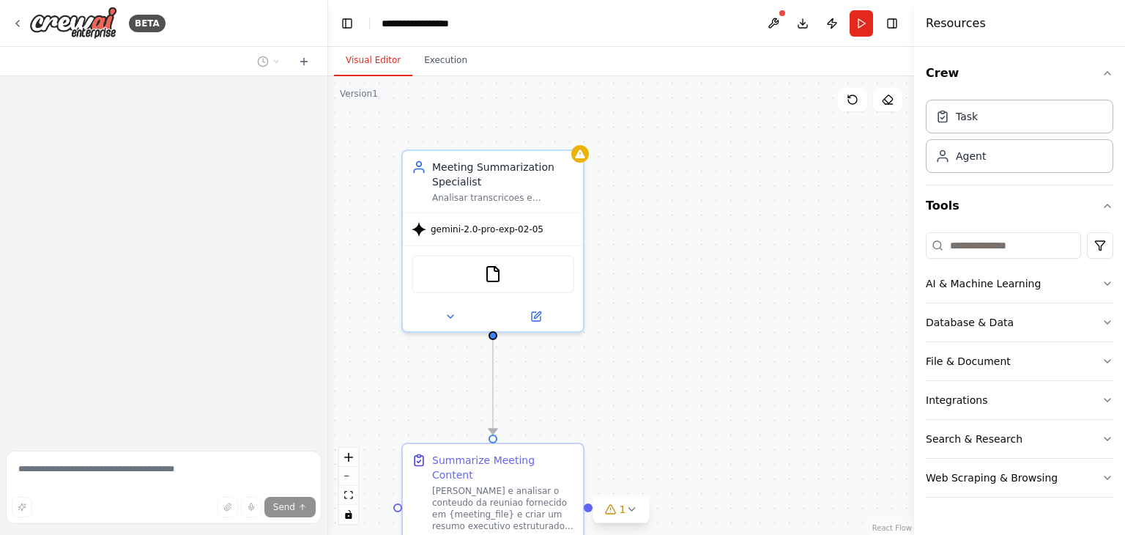
scroll to position [1007, 0]
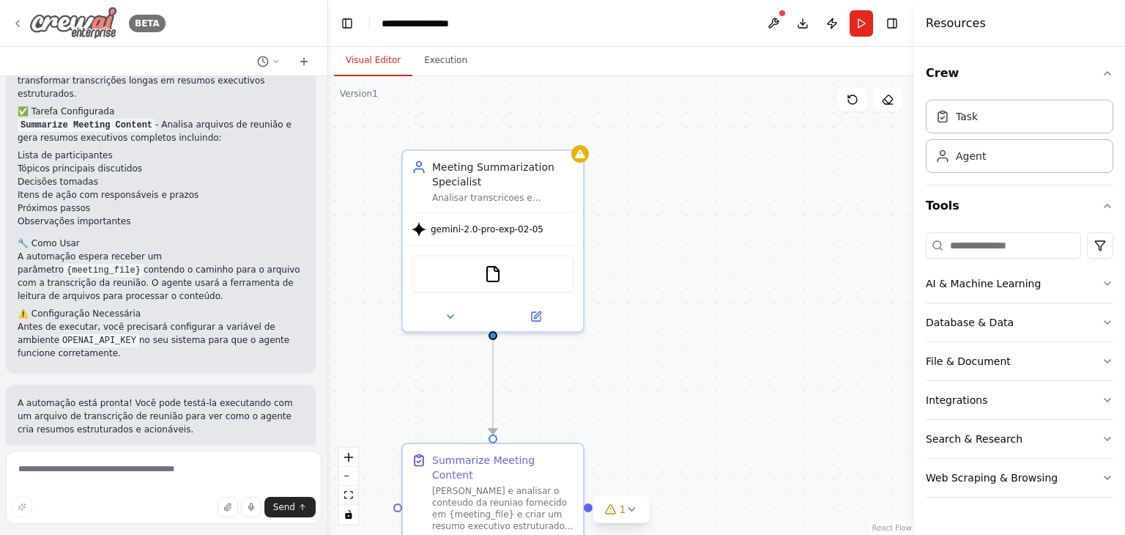
click at [18, 21] on icon at bounding box center [17, 24] width 3 height 6
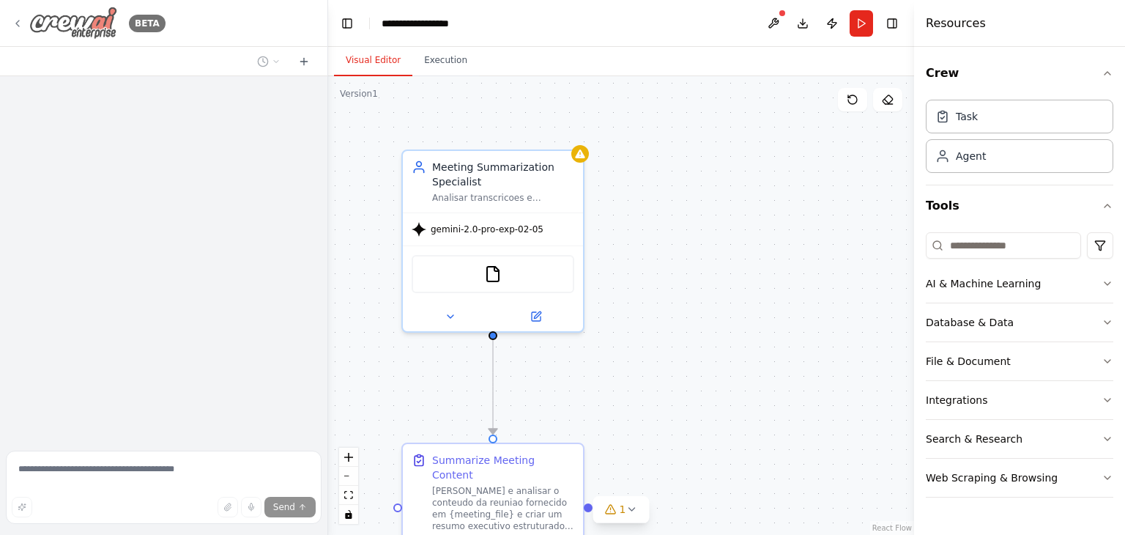
click at [26, 23] on div "BETA" at bounding box center [89, 23] width 154 height 33
click at [67, 18] on img at bounding box center [73, 23] width 88 height 33
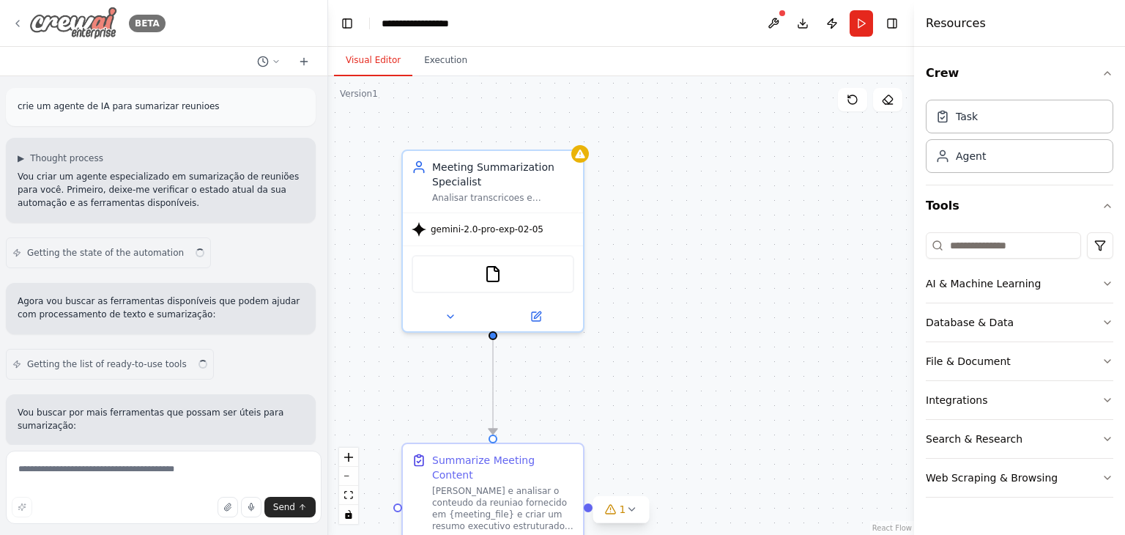
scroll to position [1007, 0]
click at [21, 23] on icon at bounding box center [18, 24] width 12 height 12
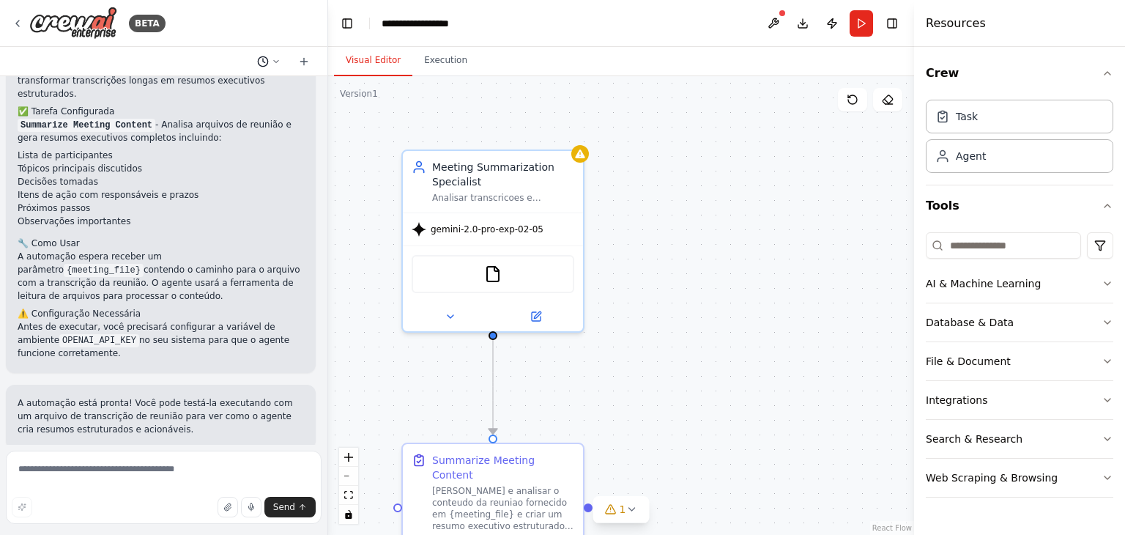
click at [274, 58] on icon at bounding box center [276, 61] width 9 height 9
click at [226, 92] on span "crie um agente de IA para sumarizar reunioes" at bounding box center [212, 92] width 108 height 12
click at [300, 65] on icon at bounding box center [304, 62] width 12 height 12
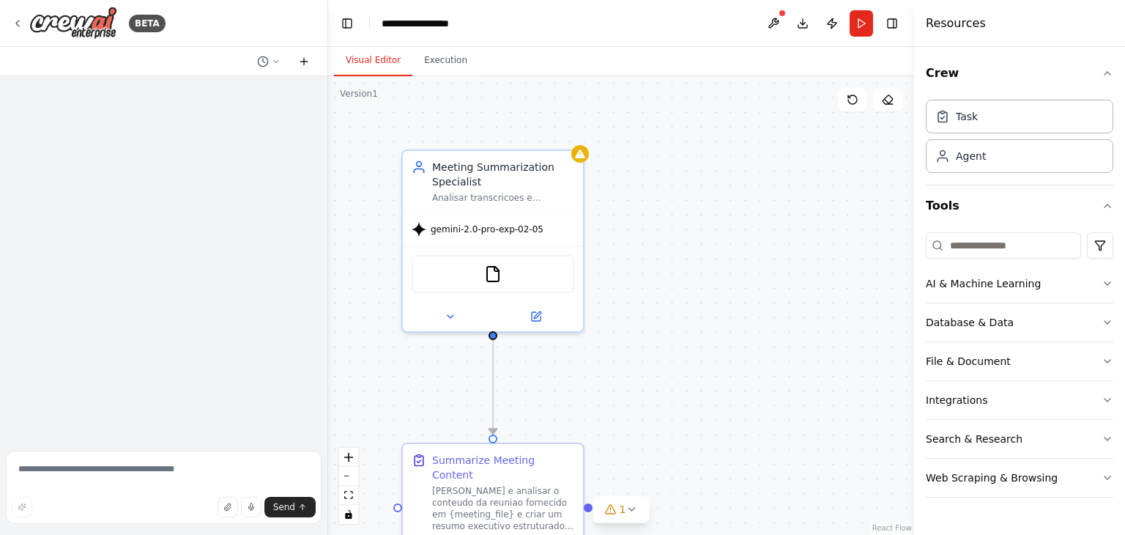
scroll to position [0, 0]
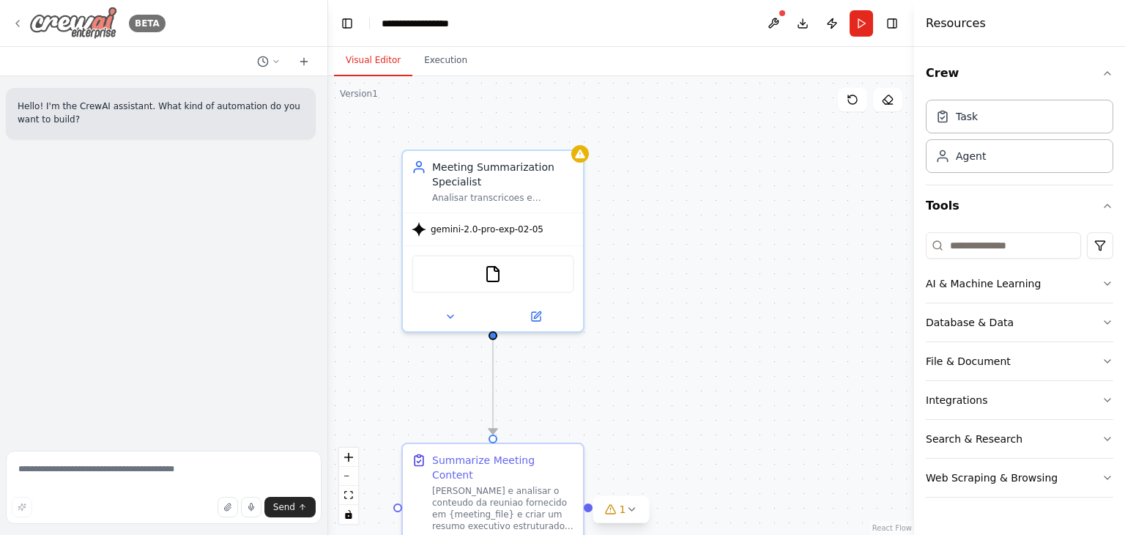
click at [67, 21] on img at bounding box center [73, 23] width 88 height 33
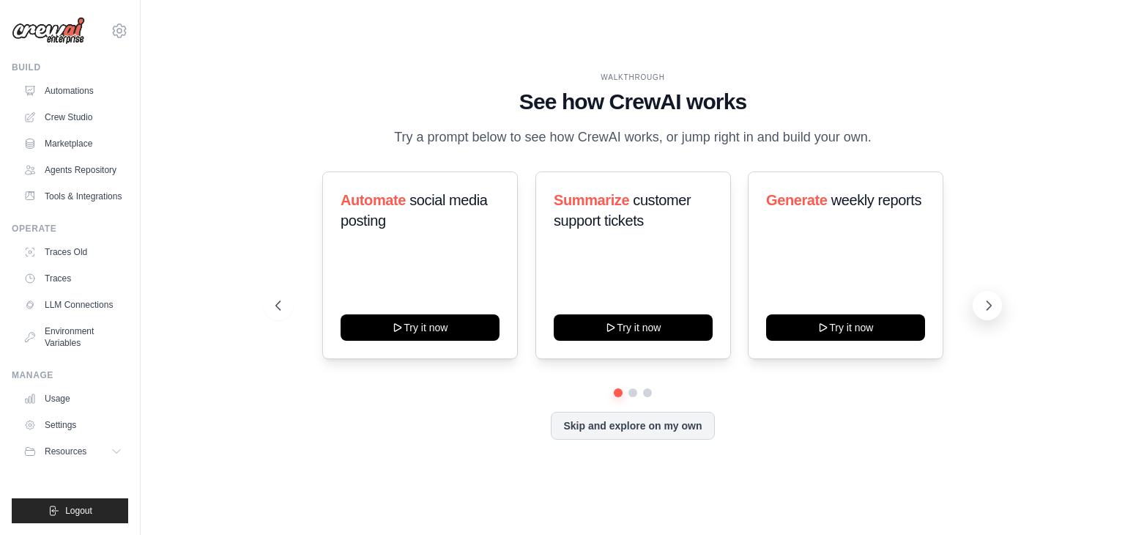
click at [979, 302] on button at bounding box center [987, 305] width 29 height 29
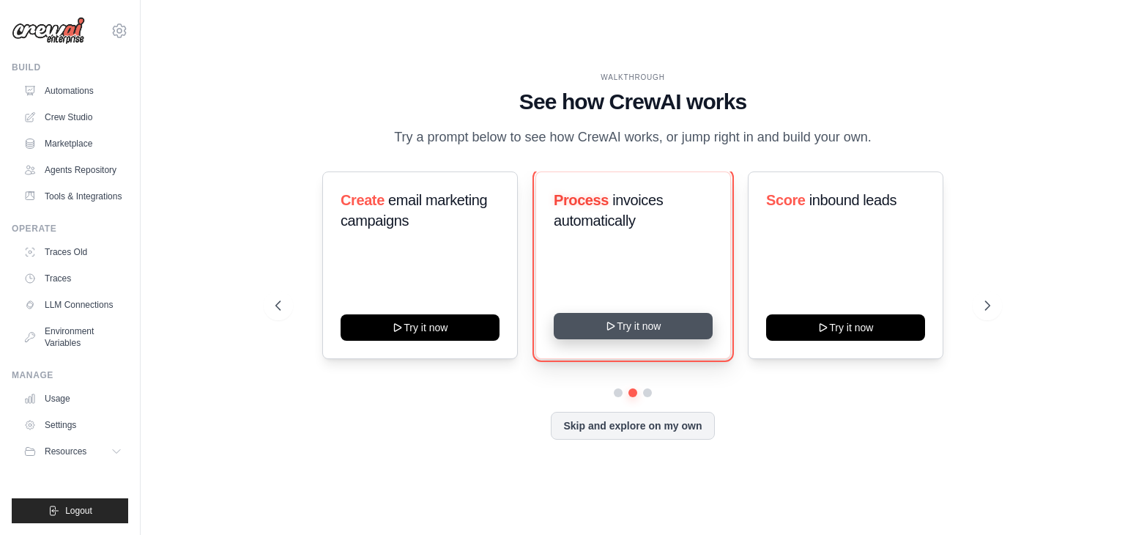
click at [661, 336] on button "Try it now" at bounding box center [633, 326] width 159 height 26
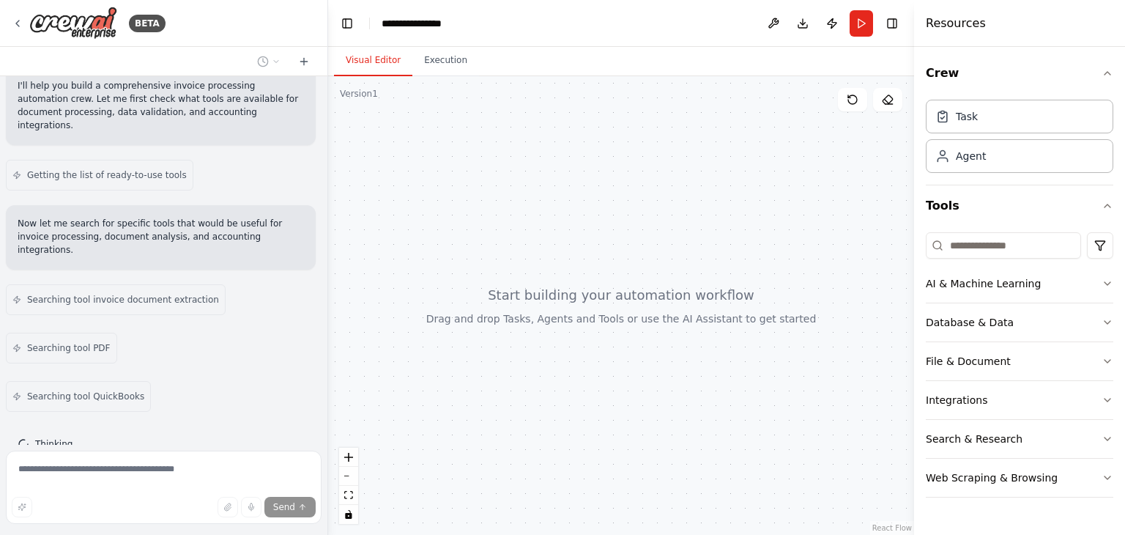
scroll to position [179, 0]
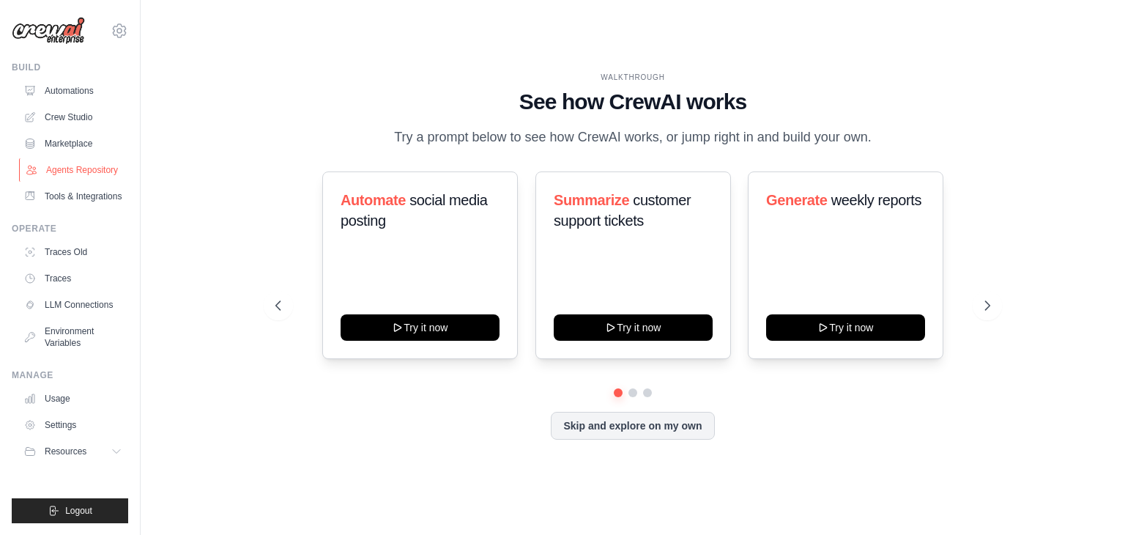
click at [85, 175] on link "Agents Repository" at bounding box center [74, 169] width 111 height 23
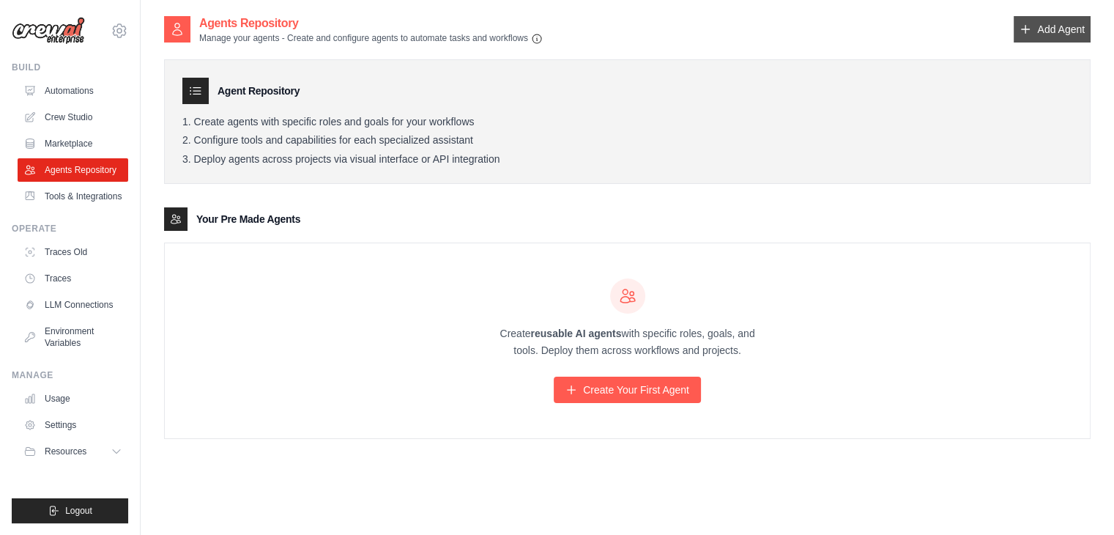
click at [1043, 28] on link "Add Agent" at bounding box center [1052, 29] width 77 height 26
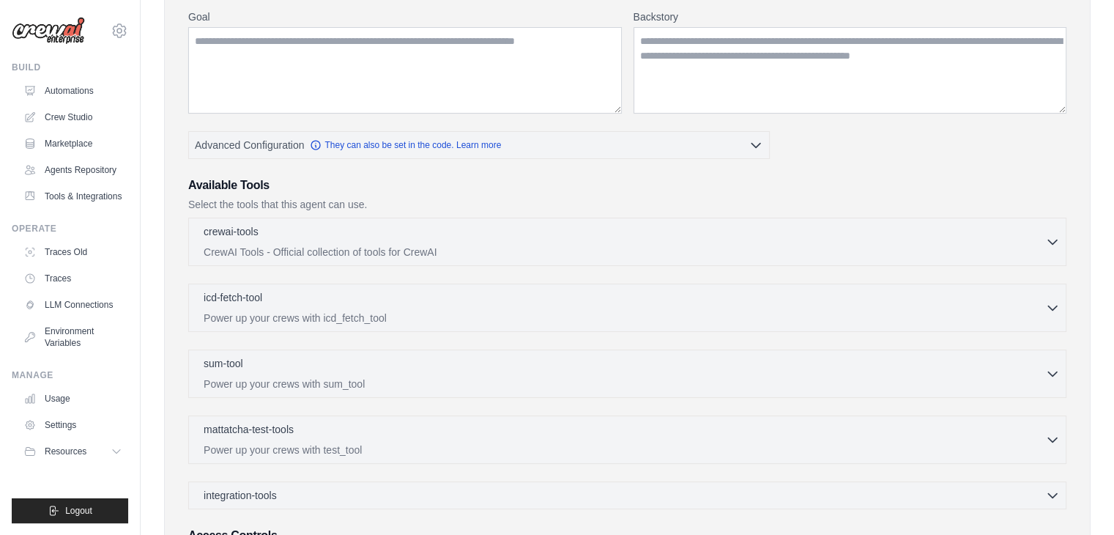
scroll to position [360, 0]
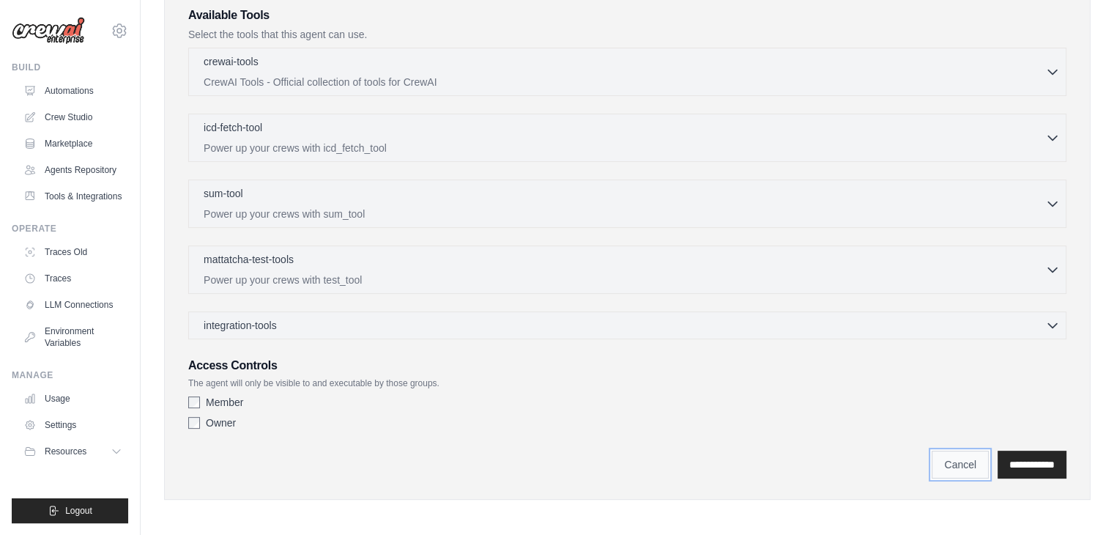
click at [949, 455] on link "Cancel" at bounding box center [960, 464] width 57 height 28
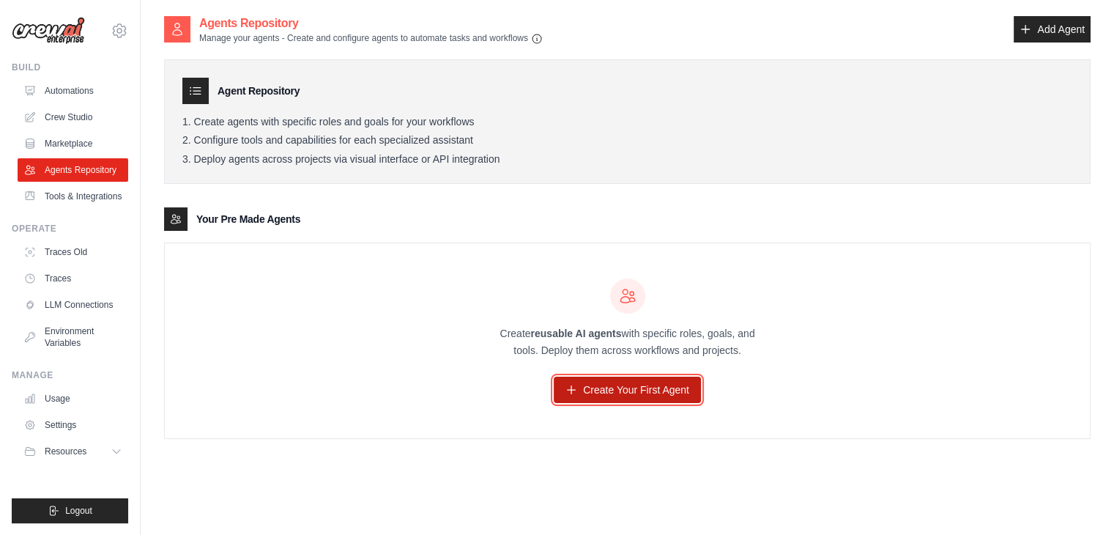
click at [647, 380] on link "Create Your First Agent" at bounding box center [627, 389] width 147 height 26
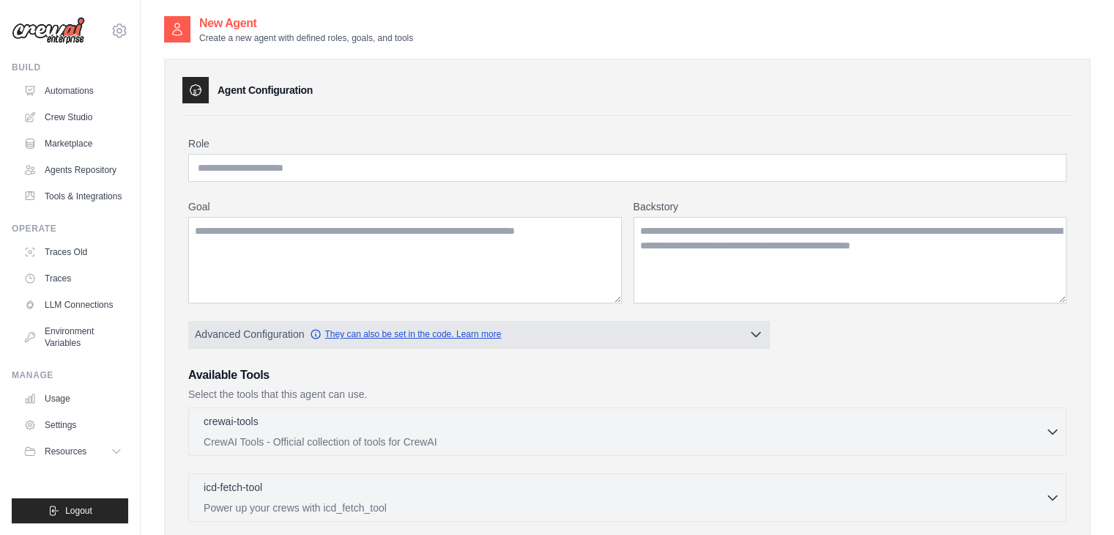
click at [422, 329] on link "They can also be set in the code. Learn more" at bounding box center [405, 334] width 191 height 12
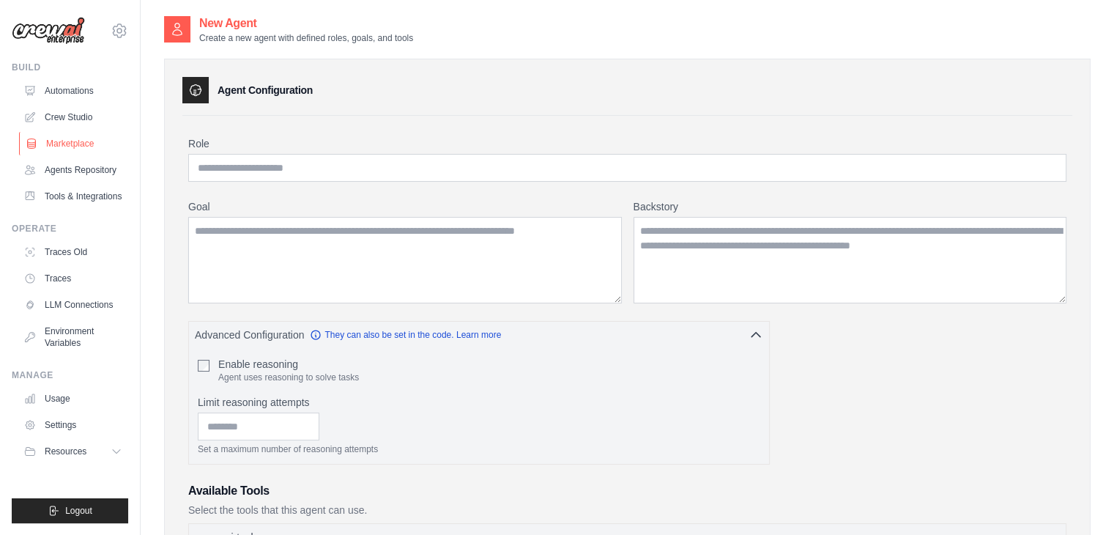
click at [62, 141] on link "Marketplace" at bounding box center [74, 143] width 111 height 23
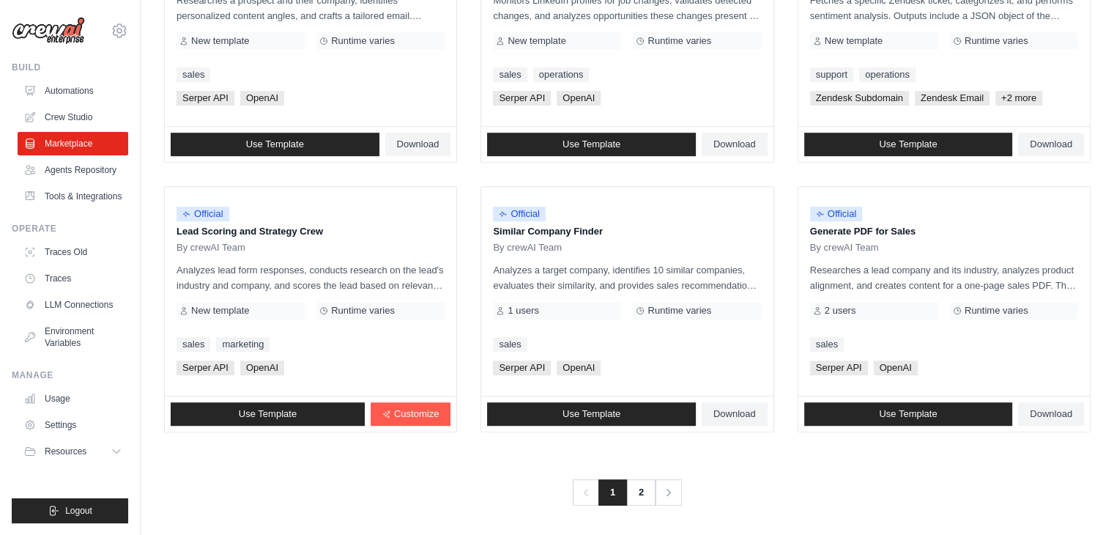
scroll to position [820, 0]
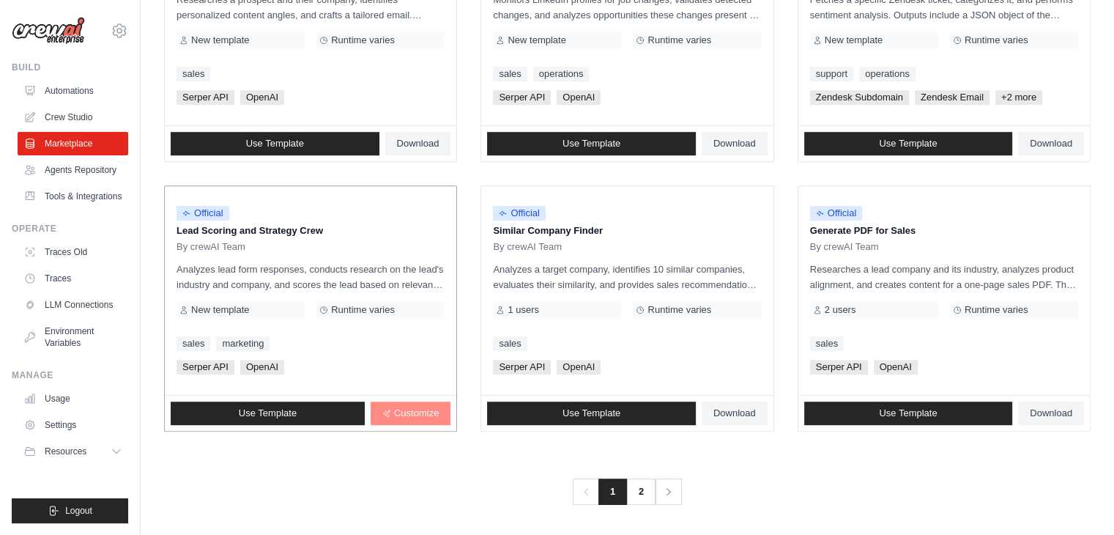
click at [417, 412] on span "Customize" at bounding box center [416, 413] width 45 height 12
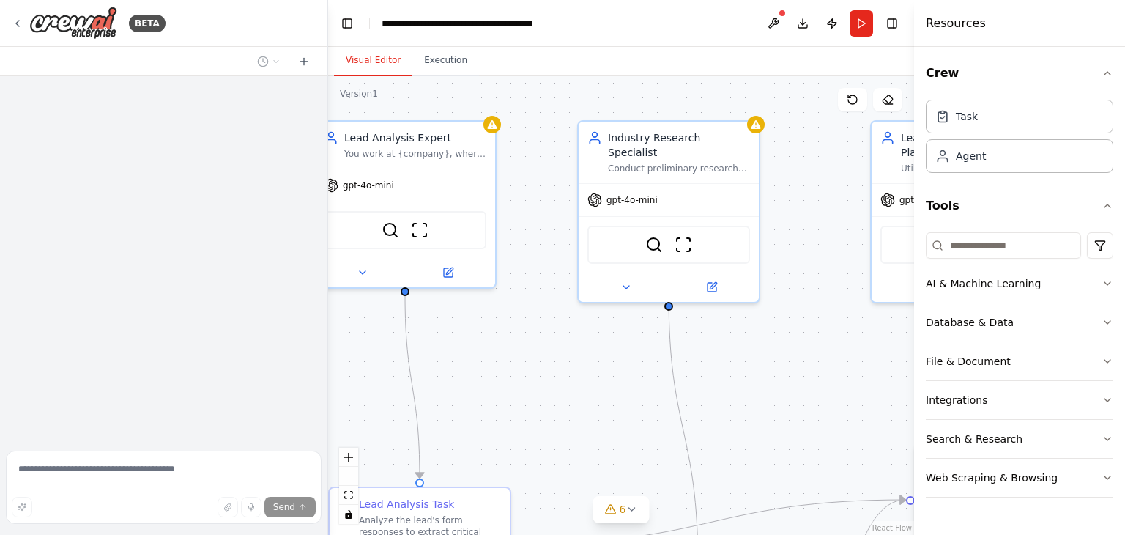
scroll to position [18, 0]
